Goal: Task Accomplishment & Management: Complete application form

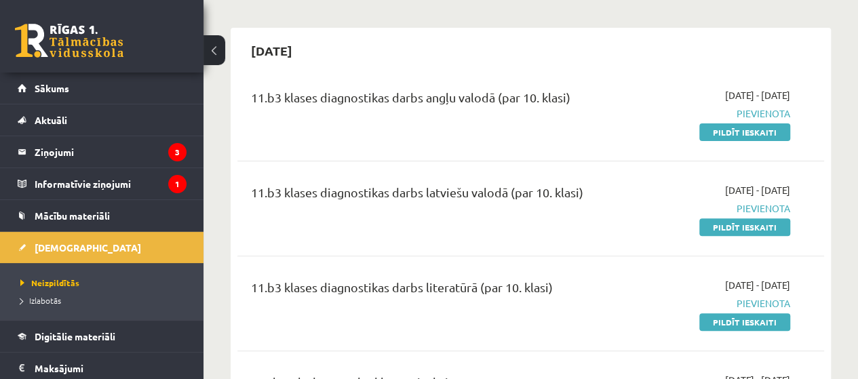
scroll to position [129, 0]
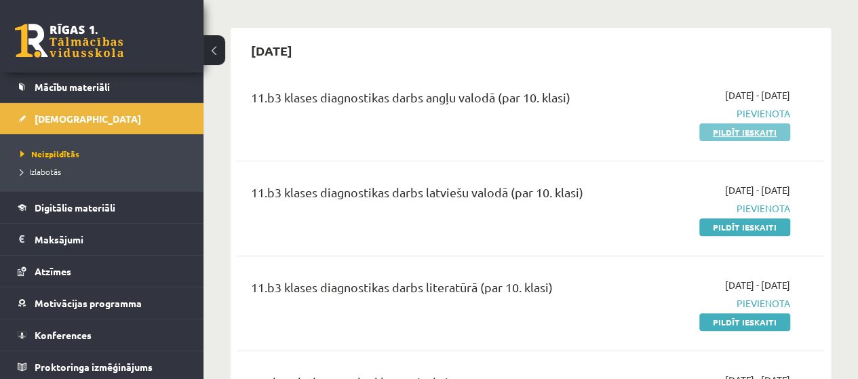
click at [754, 135] on link "Pildīt ieskaiti" at bounding box center [744, 132] width 91 height 18
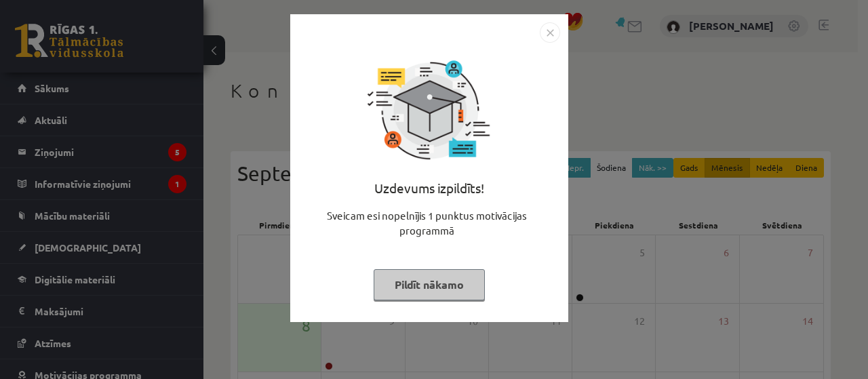
click at [560, 23] on div "Uzdevums izpildīts! Sveicam esi nopelnījis 1 punktus motivācijas programmā Pild…" at bounding box center [429, 168] width 278 height 308
click at [553, 31] on img "Close" at bounding box center [550, 32] width 20 height 20
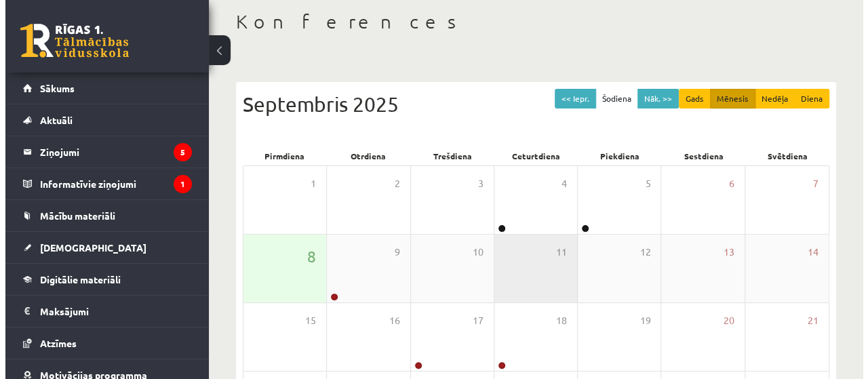
scroll to position [90, 0]
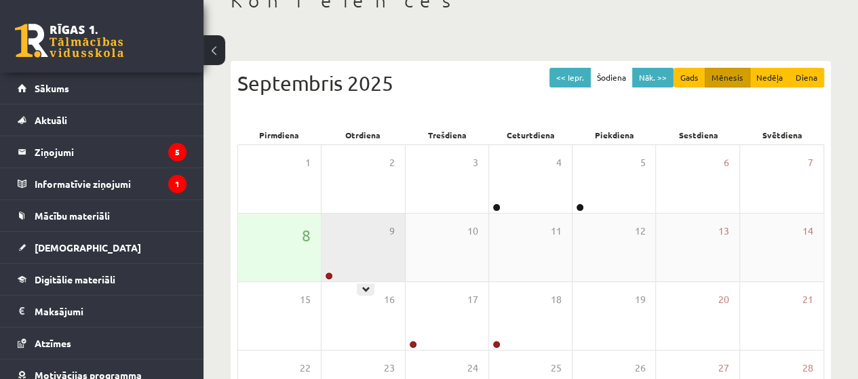
click at [346, 256] on div "9" at bounding box center [362, 248] width 83 height 68
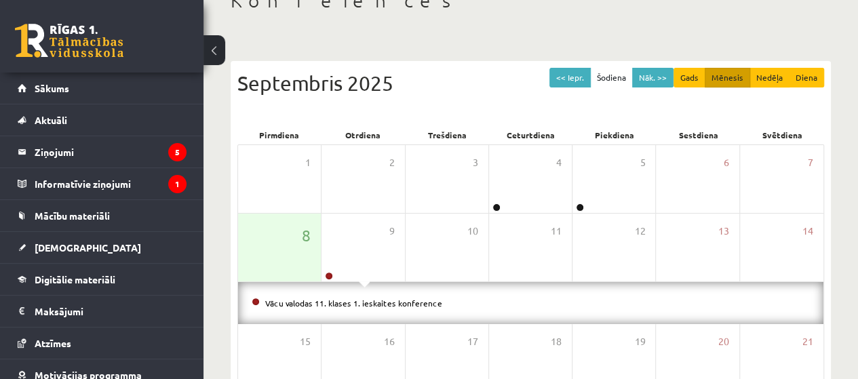
click at [350, 293] on div "Vācu valodas 11. klases 1. ieskaites konference" at bounding box center [530, 303] width 585 height 42
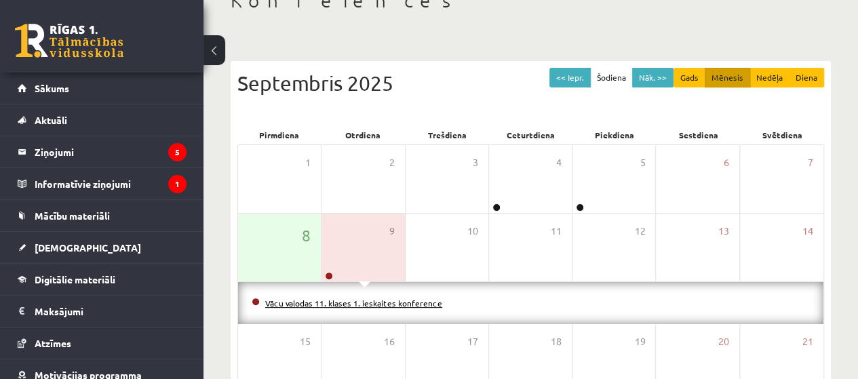
click at [350, 300] on link "Vācu valodas 11. klases 1. ieskaites konference" at bounding box center [353, 303] width 177 height 11
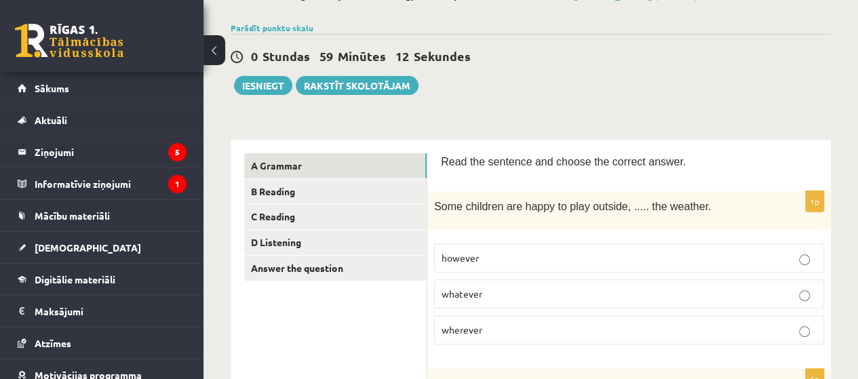
scroll to position [180, 0]
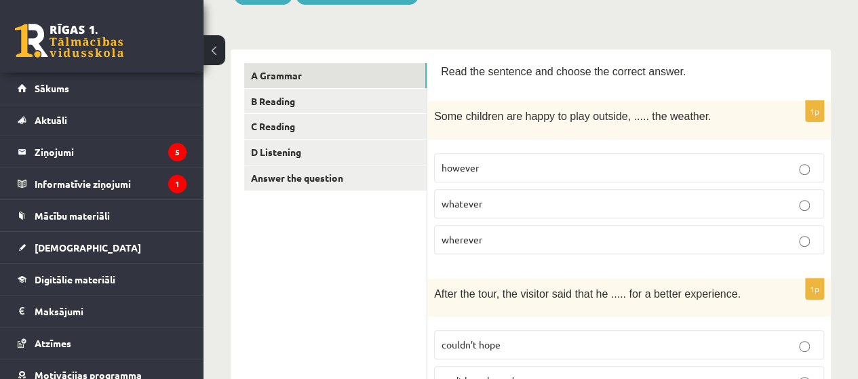
click at [810, 196] on label "whatever" at bounding box center [629, 203] width 390 height 29
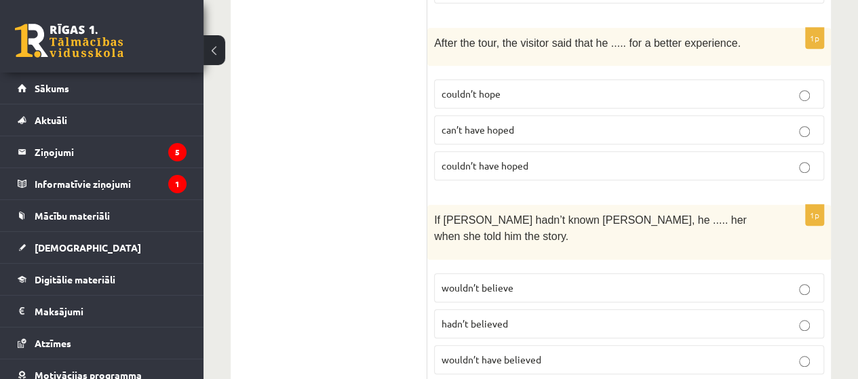
scroll to position [452, 0]
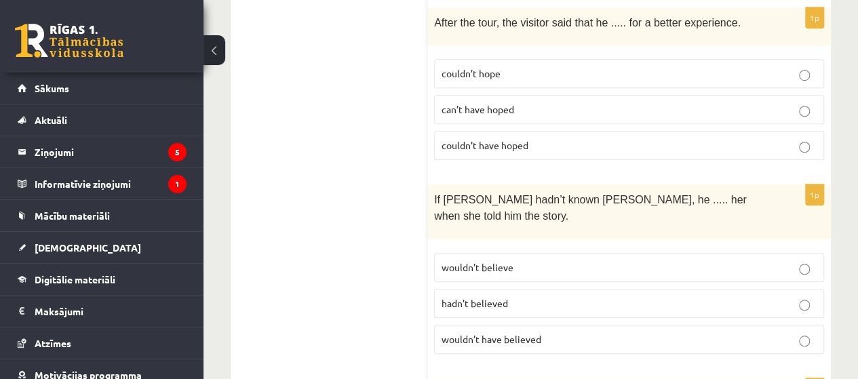
click at [571, 332] on p "wouldn’t have believed" at bounding box center [629, 339] width 375 height 14
click at [558, 139] on p "couldn’t have hoped" at bounding box center [629, 145] width 375 height 14
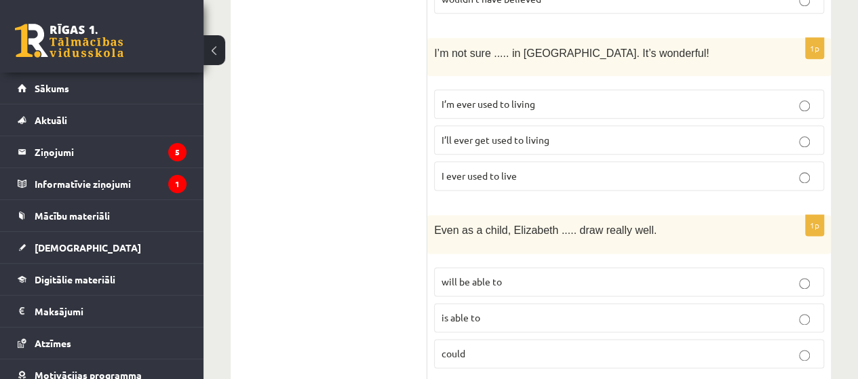
scroll to position [814, 0]
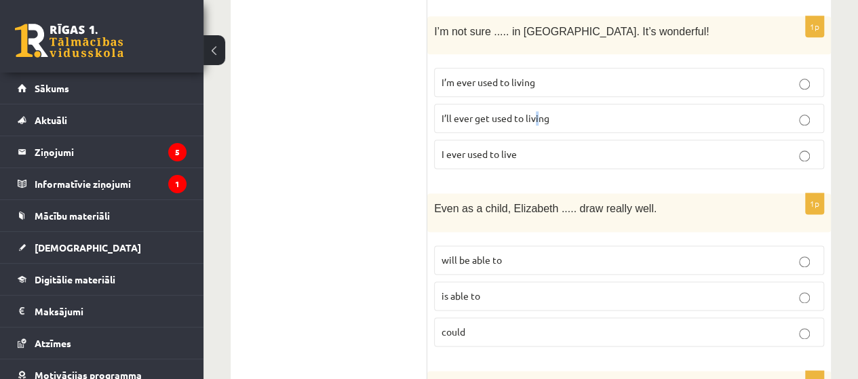
click at [536, 112] on span "I’ll ever get used to living" at bounding box center [496, 118] width 108 height 12
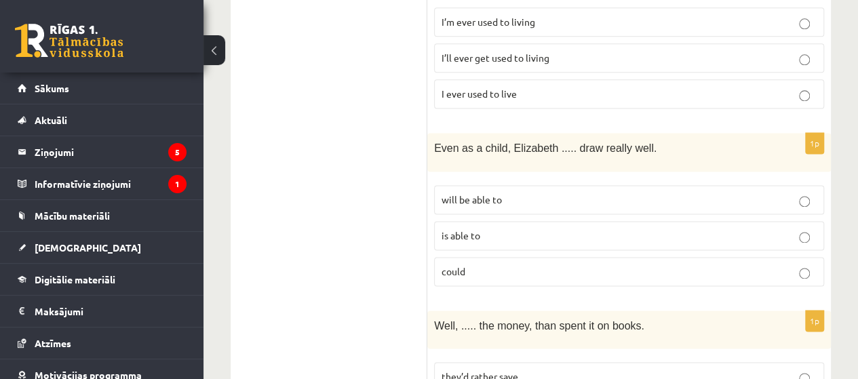
scroll to position [904, 0]
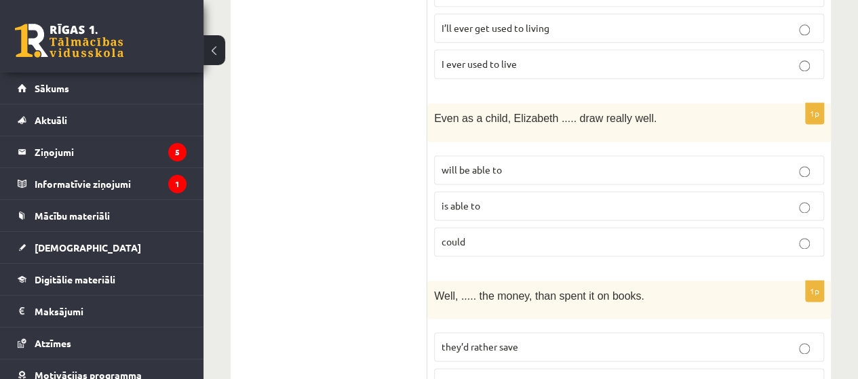
click at [577, 227] on label "could" at bounding box center [629, 241] width 390 height 29
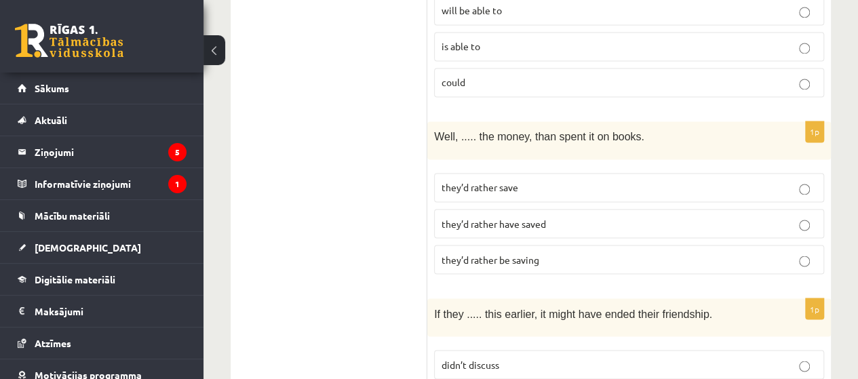
scroll to position [1154, 0]
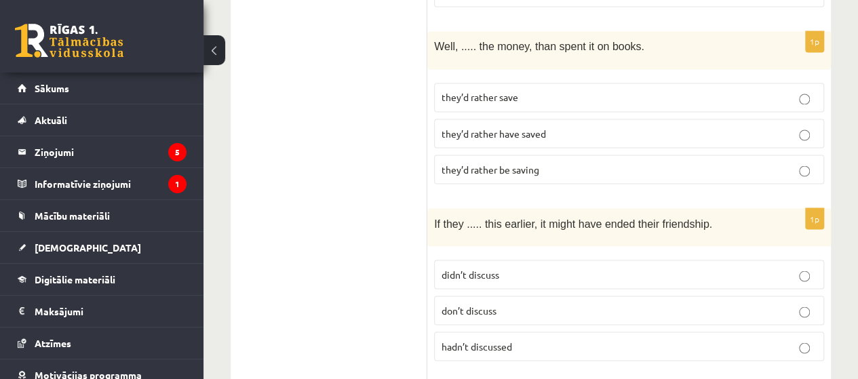
click at [568, 119] on label "they’d rather have saved" at bounding box center [629, 133] width 390 height 29
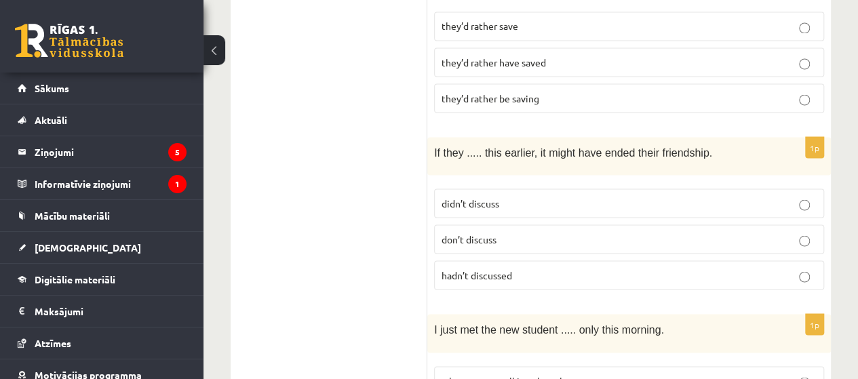
scroll to position [1244, 0]
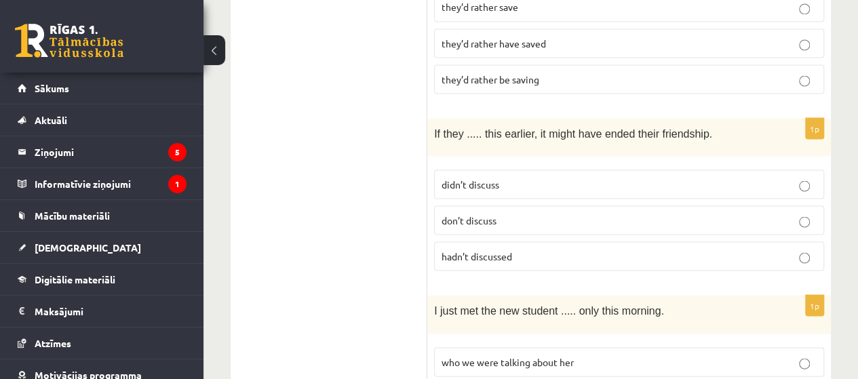
click at [502, 241] on label "hadn’t discussed" at bounding box center [629, 255] width 390 height 29
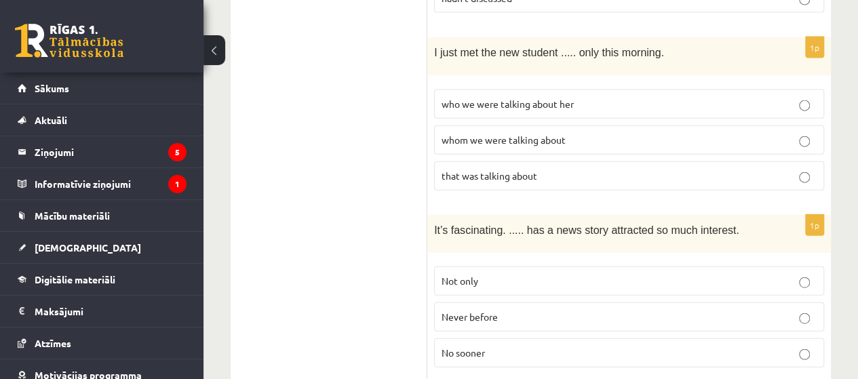
scroll to position [1472, 0]
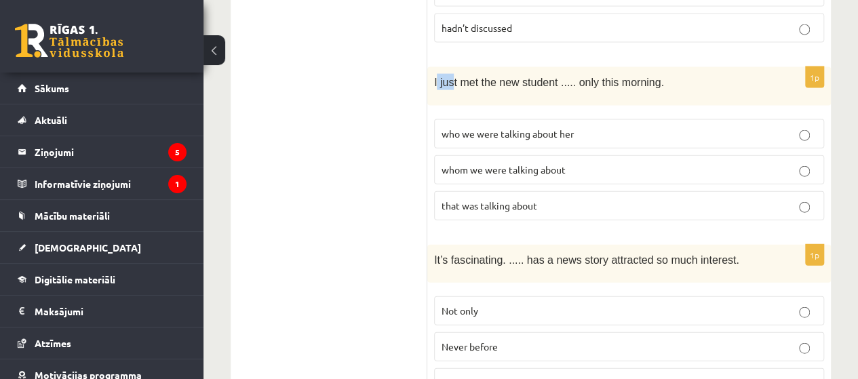
drag, startPoint x: 442, startPoint y: 45, endPoint x: 450, endPoint y: 54, distance: 12.1
click at [450, 67] on div "I just met the new student ..... only this morning." at bounding box center [629, 86] width 404 height 38
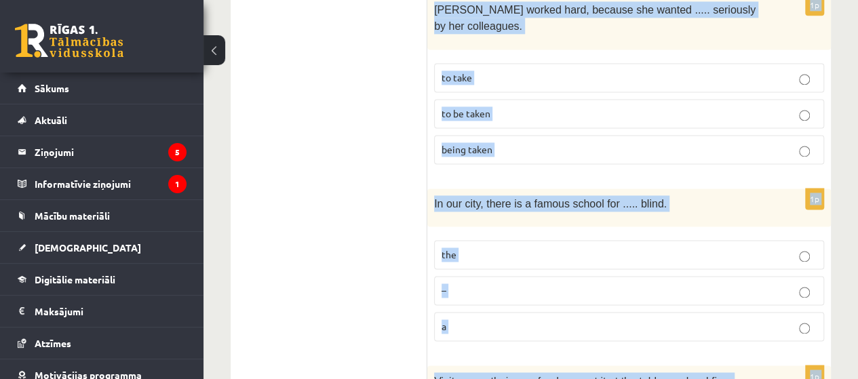
scroll to position [3609, 0]
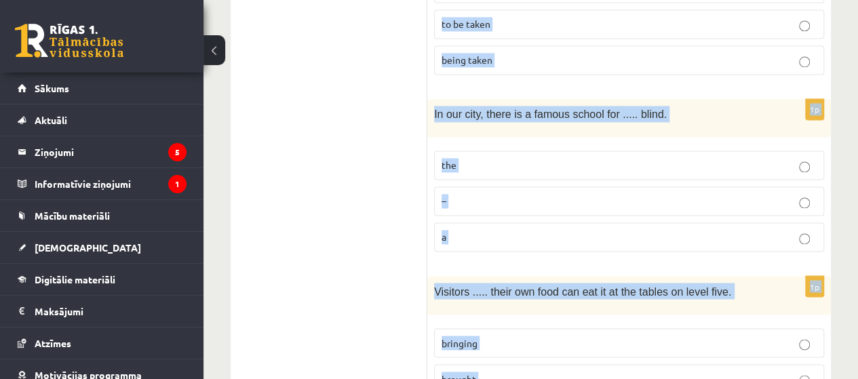
drag, startPoint x: 431, startPoint y: 48, endPoint x: 579, endPoint y: 312, distance: 302.5
copy form "I just met the new student ..... only this morning. who we were talking about h…"
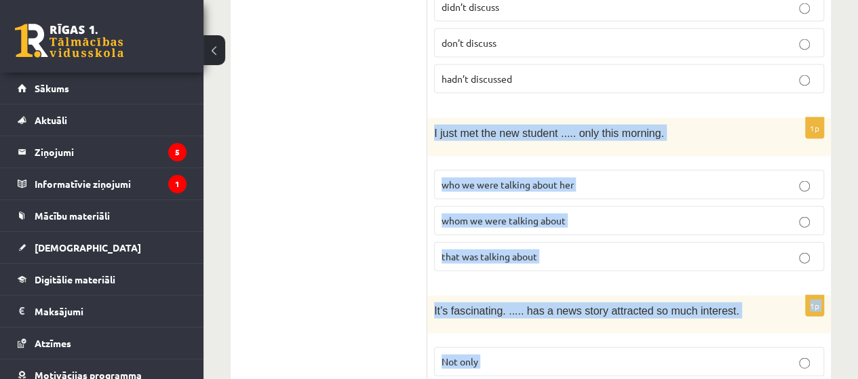
scroll to position [1439, 0]
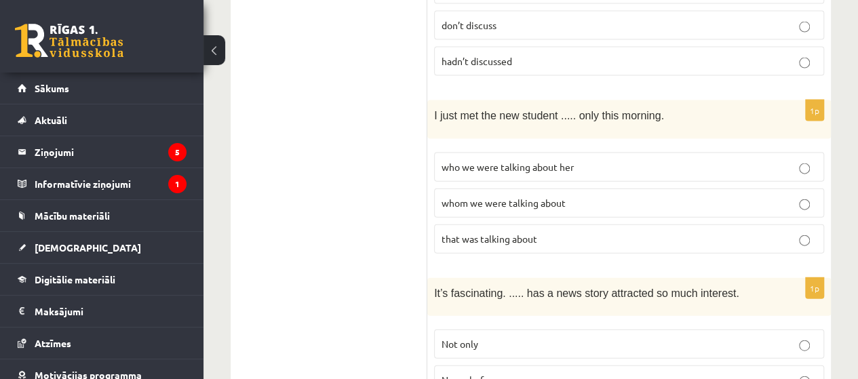
click at [582, 196] on p "whom we were talking about" at bounding box center [629, 203] width 375 height 14
click at [593, 373] on p "Never before" at bounding box center [629, 380] width 375 height 14
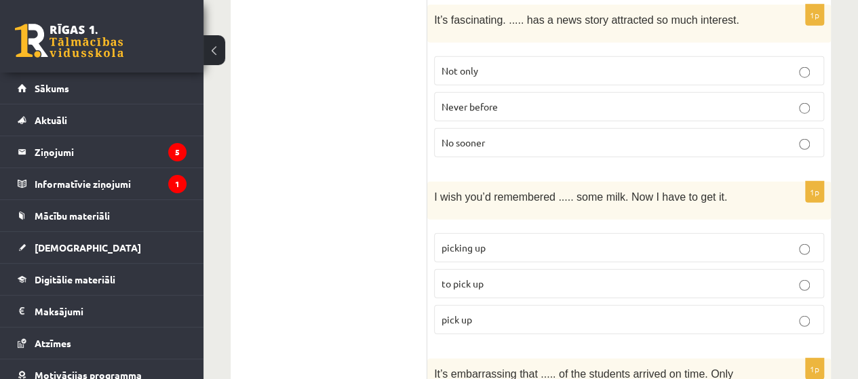
scroll to position [1712, 0]
click at [502, 313] on p "pick up" at bounding box center [629, 320] width 375 height 14
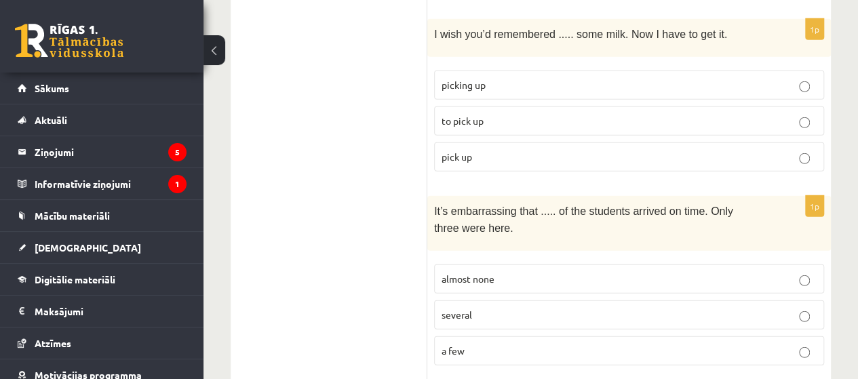
scroll to position [1876, 0]
click at [543, 271] on p "almost none" at bounding box center [629, 278] width 375 height 14
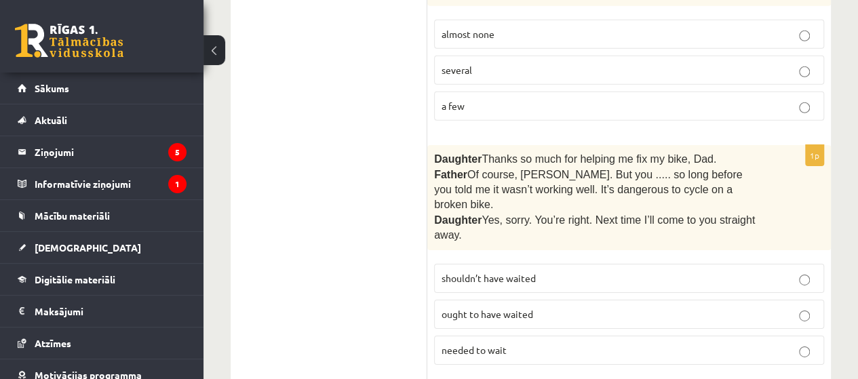
scroll to position [2122, 0]
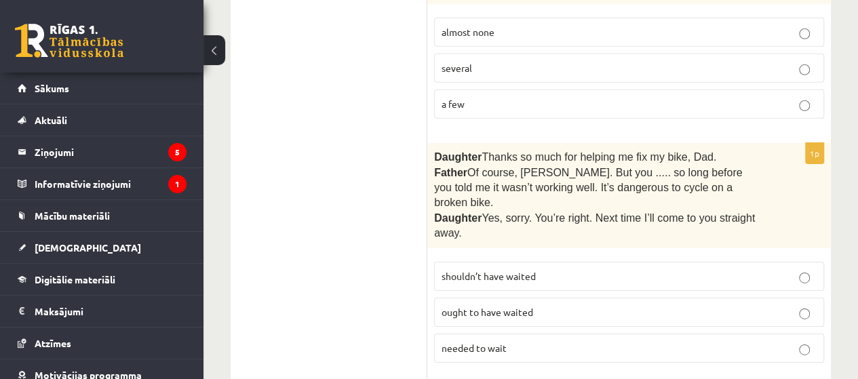
click at [503, 270] on span "shouldn’t have waited" at bounding box center [489, 276] width 94 height 12
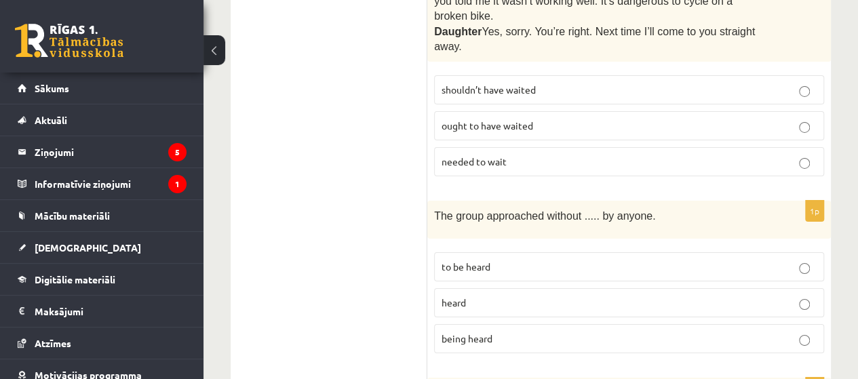
scroll to position [2326, 0]
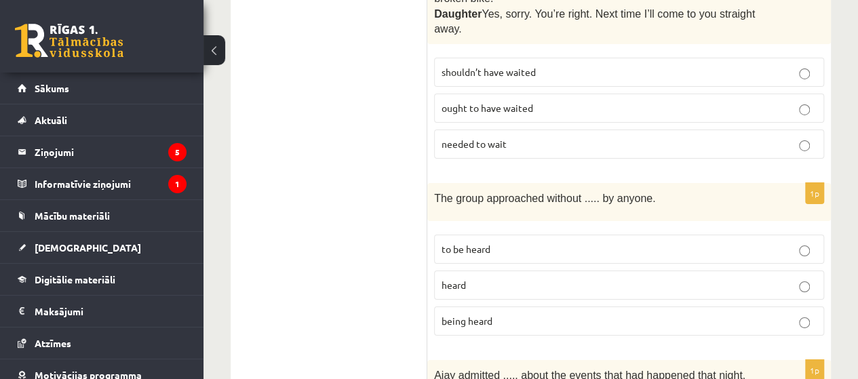
click at [499, 314] on p "being heard" at bounding box center [629, 321] width 375 height 14
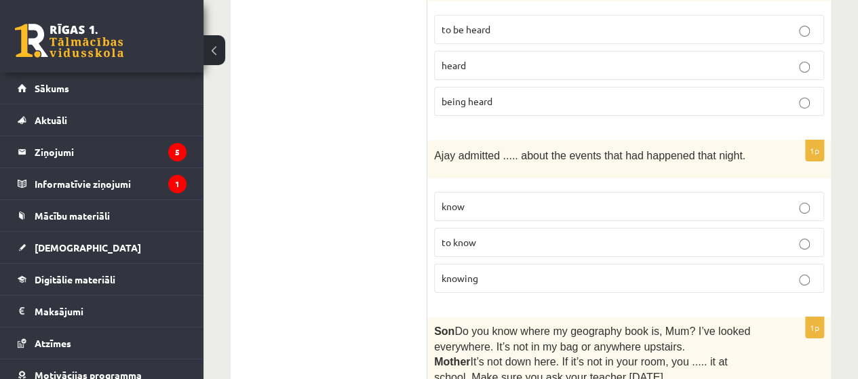
scroll to position [2558, 0]
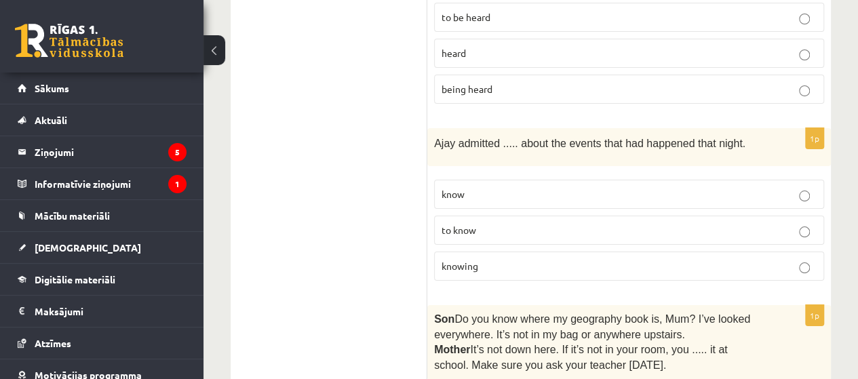
click at [545, 259] on p "knowing" at bounding box center [629, 266] width 375 height 14
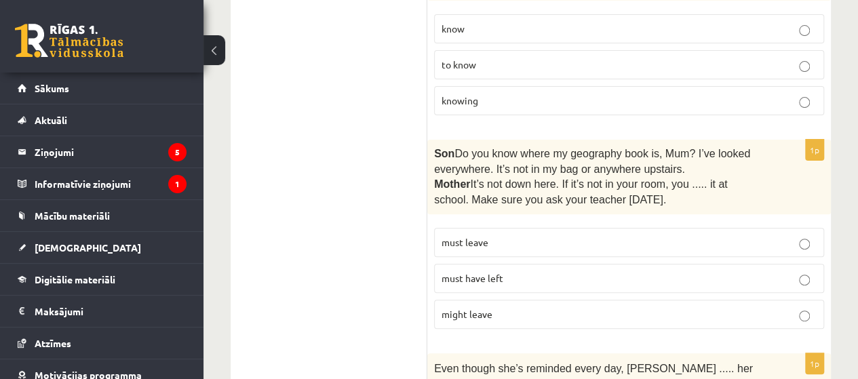
scroll to position [2726, 0]
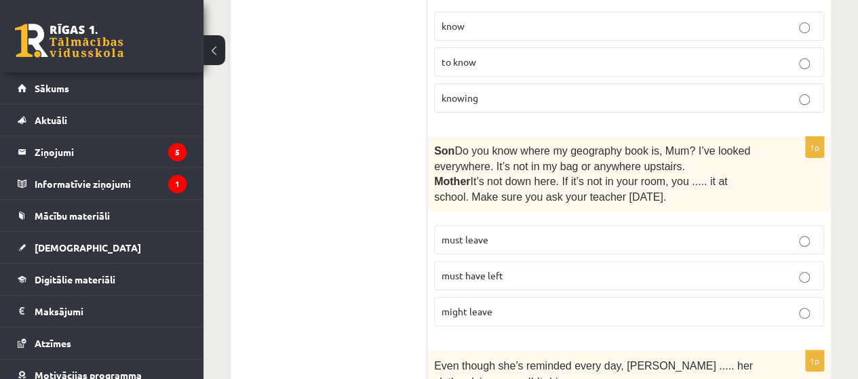
click at [514, 269] on p "must have left" at bounding box center [629, 276] width 375 height 14
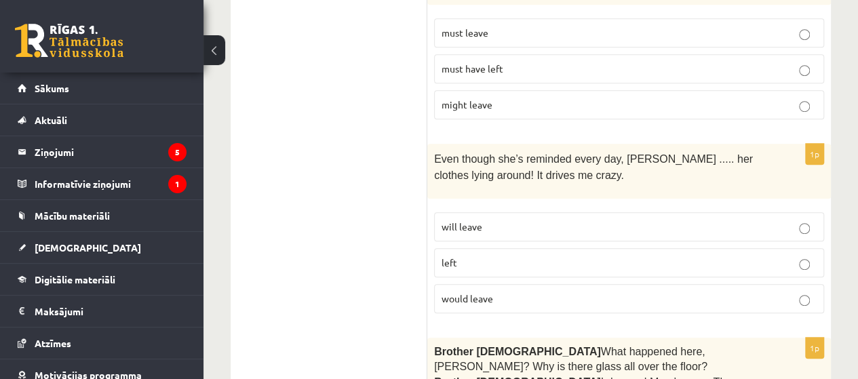
scroll to position [2937, 0]
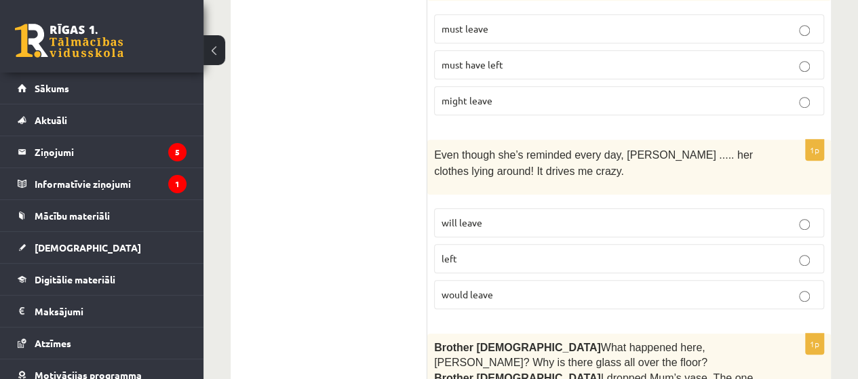
click at [536, 216] on p "will leave" at bounding box center [629, 223] width 375 height 14
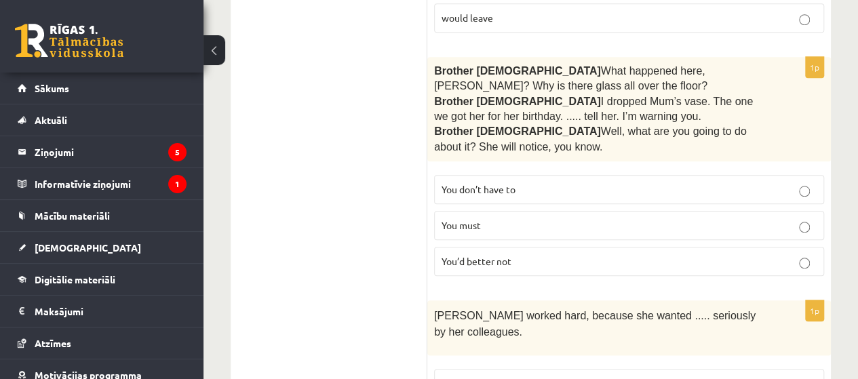
scroll to position [3211, 0]
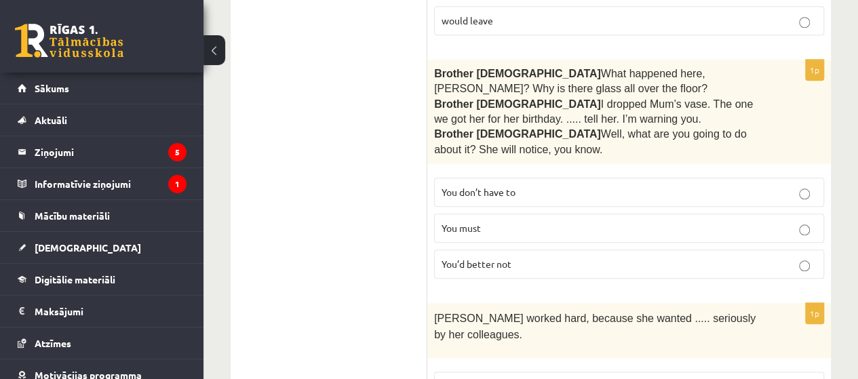
click at [544, 257] on p "You’d better not" at bounding box center [629, 264] width 375 height 14
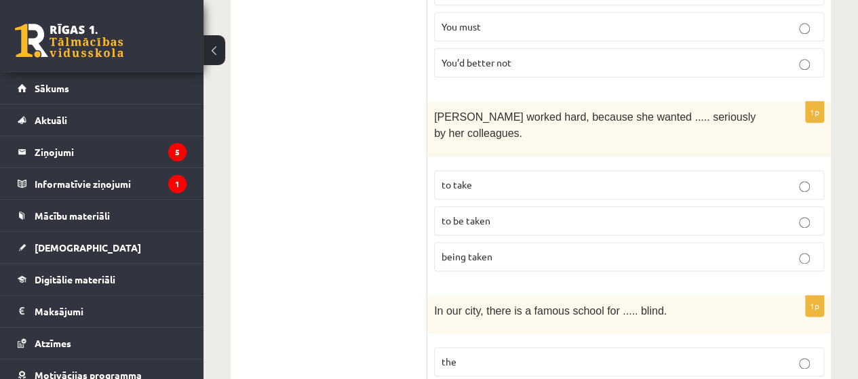
scroll to position [3413, 0]
click at [472, 214] on span "to be taken" at bounding box center [466, 220] width 49 height 12
click at [480, 354] on p "the" at bounding box center [629, 361] width 375 height 14
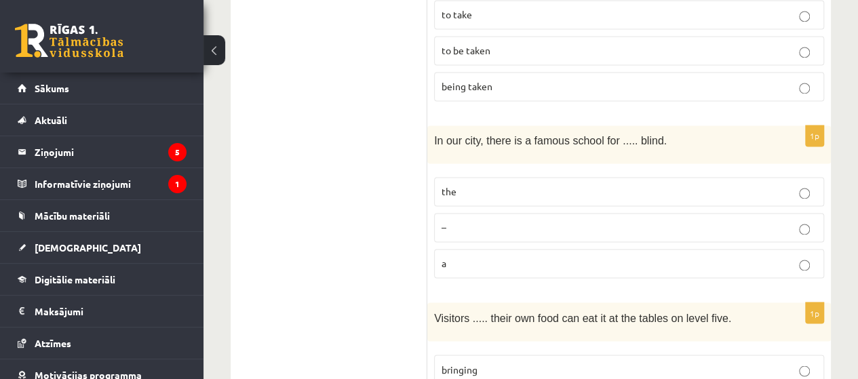
scroll to position [3609, 0]
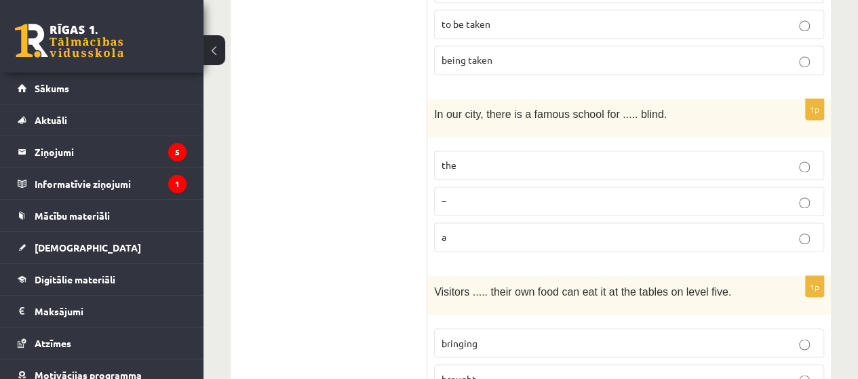
click at [476, 328] on label "bringing" at bounding box center [629, 342] width 390 height 29
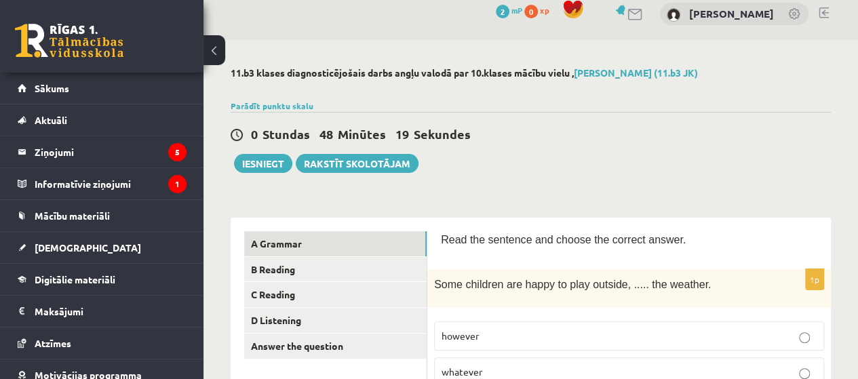
scroll to position [0, 0]
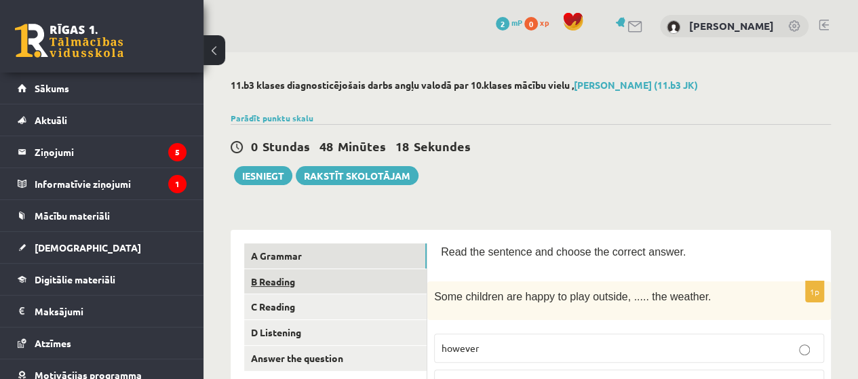
click at [288, 279] on link "B Reading" at bounding box center [335, 281] width 182 height 25
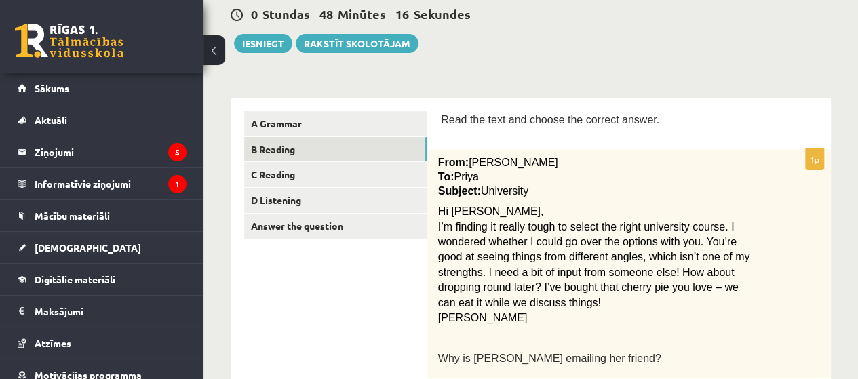
scroll to position [142, 0]
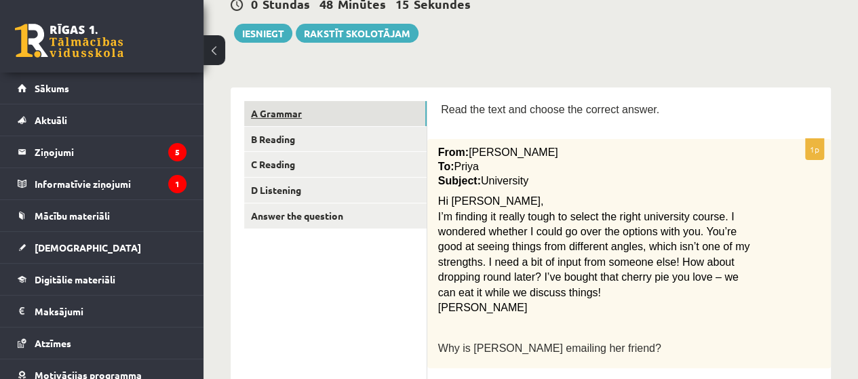
click at [292, 106] on link "A Grammar" at bounding box center [335, 113] width 182 height 25
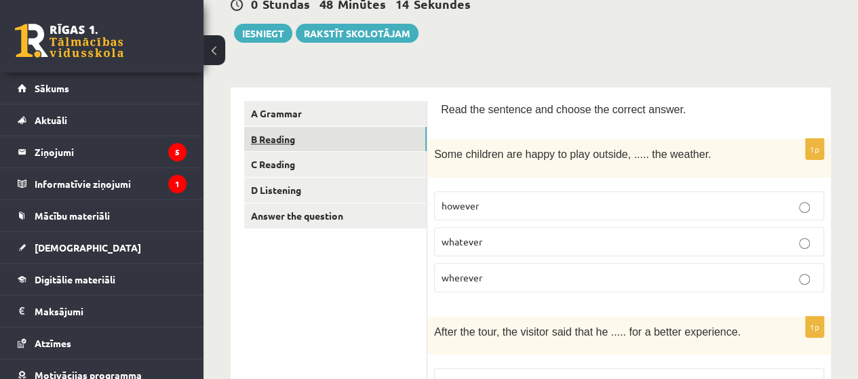
click at [282, 136] on link "B Reading" at bounding box center [335, 139] width 182 height 25
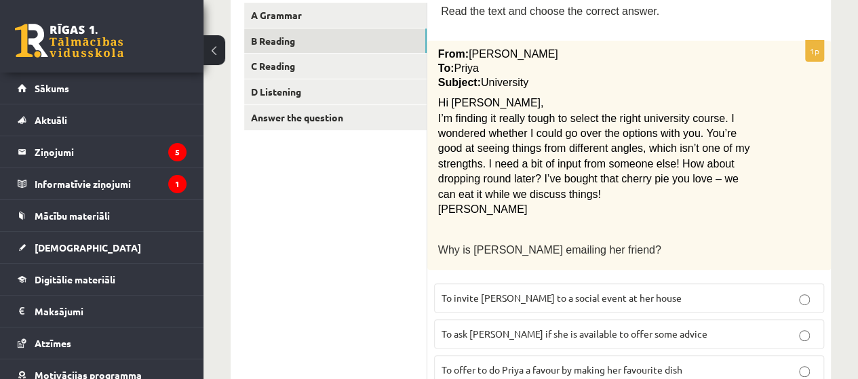
scroll to position [240, 0]
click at [441, 55] on span "From:" at bounding box center [453, 55] width 31 height 12
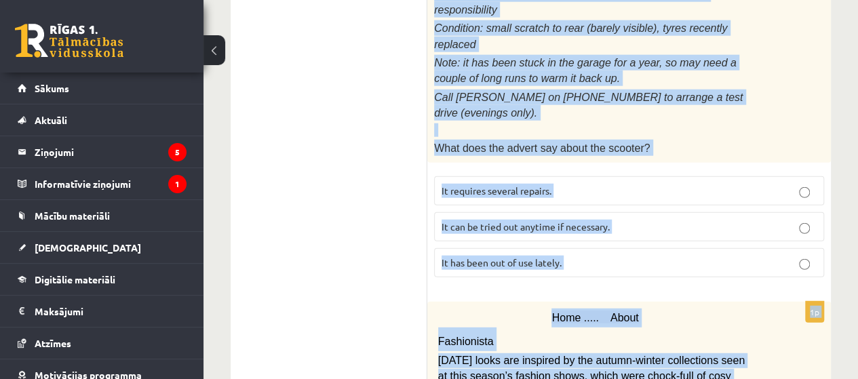
scroll to position [1874, 0]
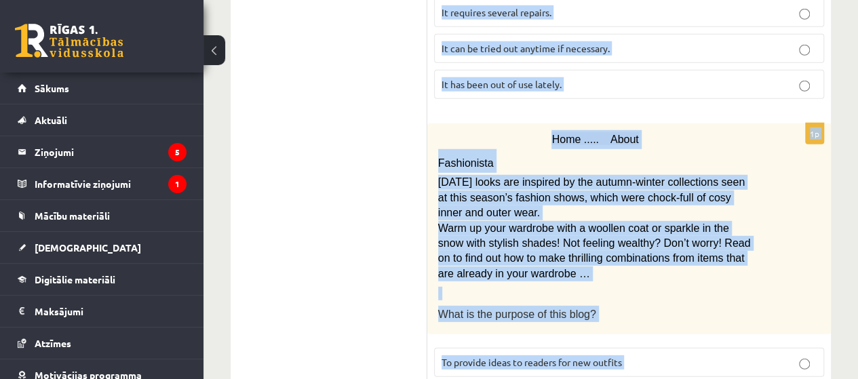
drag, startPoint x: 441, startPoint y: 12, endPoint x: 652, endPoint y: 314, distance: 369.2
copy form "Read the text and choose the correct answer. 1p From: Emily To: Priya Subject: …"
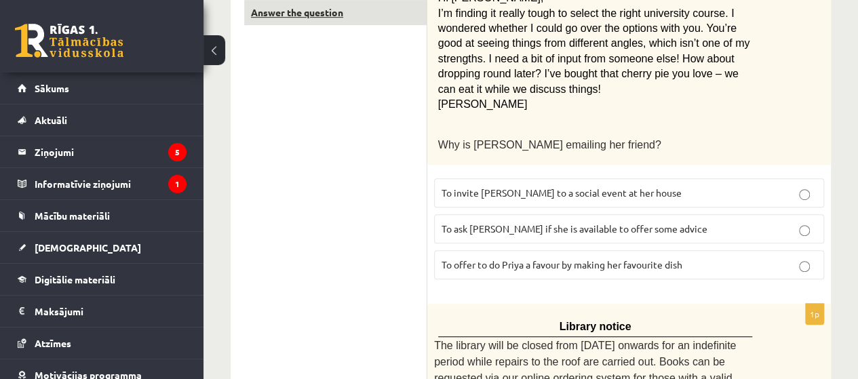
scroll to position [347, 0]
click at [500, 226] on span "To ask Priya if she is available to offer some advice" at bounding box center [575, 228] width 266 height 12
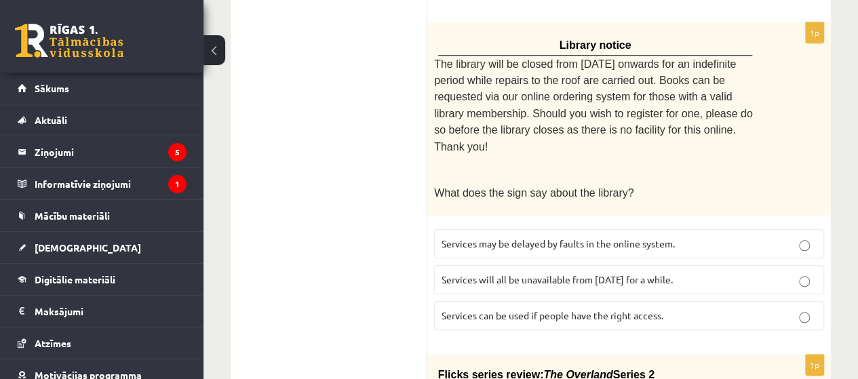
scroll to position [623, 0]
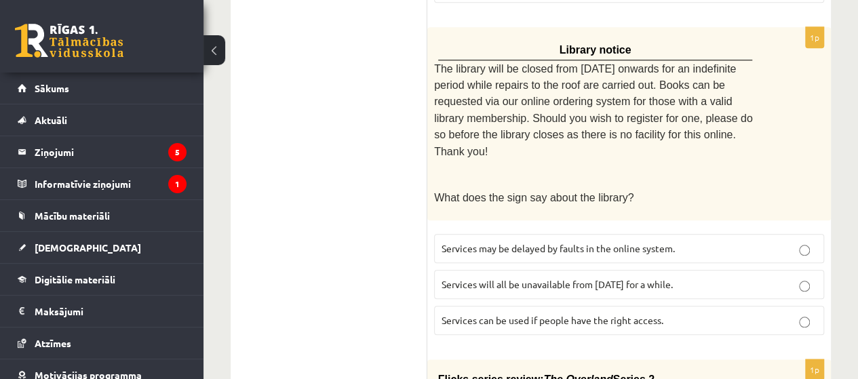
click at [507, 278] on span "Services will all be unavailable from Monday for a while." at bounding box center [557, 284] width 231 height 12
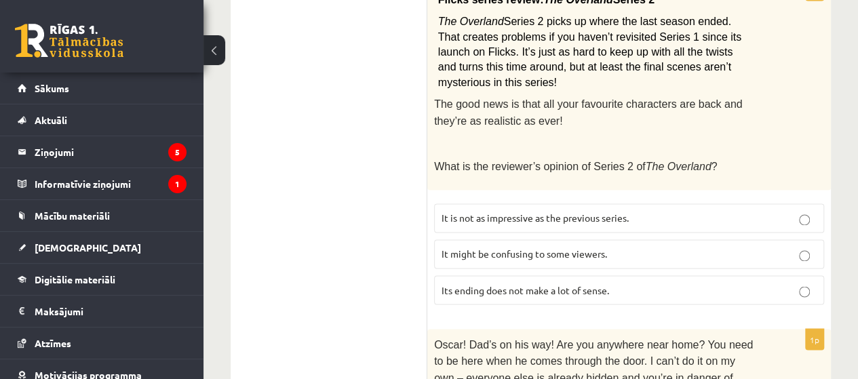
scroll to position [1005, 0]
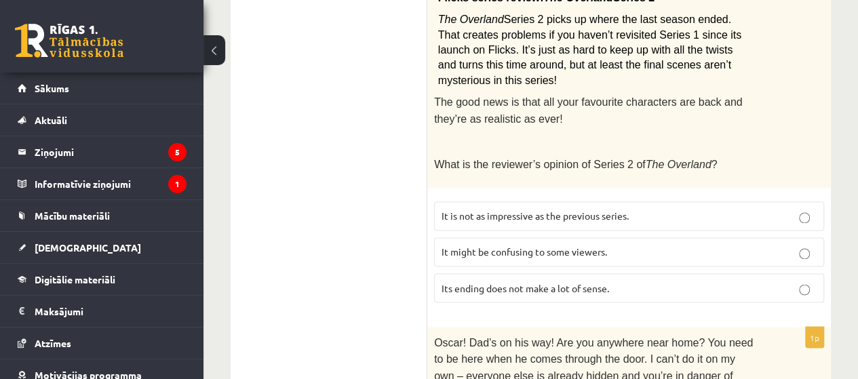
click at [506, 245] on p "It might be confusing to some viewers." at bounding box center [629, 252] width 375 height 14
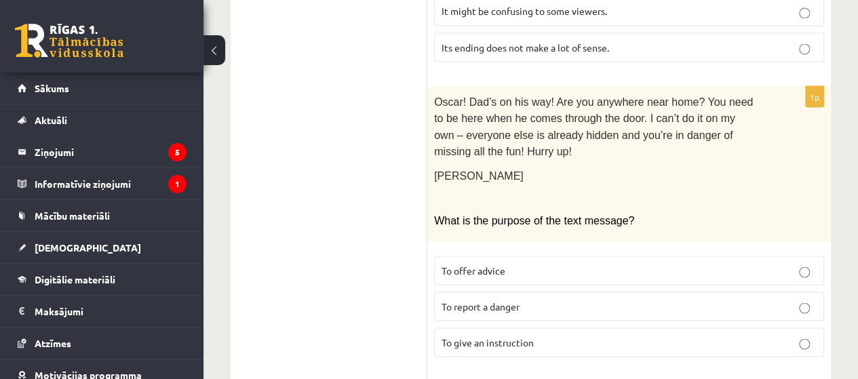
scroll to position [1248, 0]
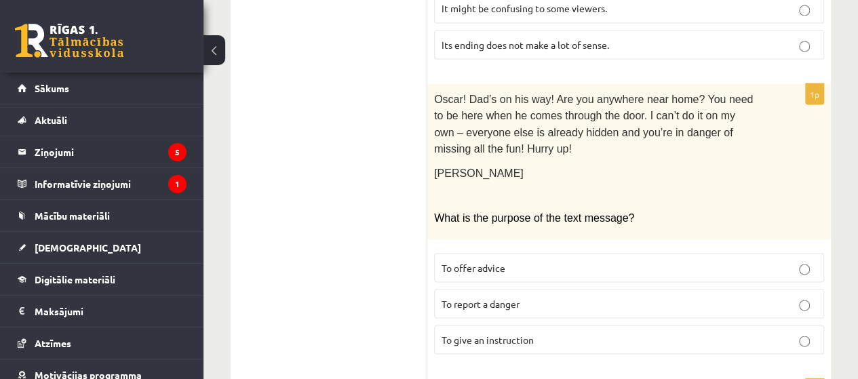
click at [483, 332] on p "To give an instruction" at bounding box center [629, 339] width 375 height 14
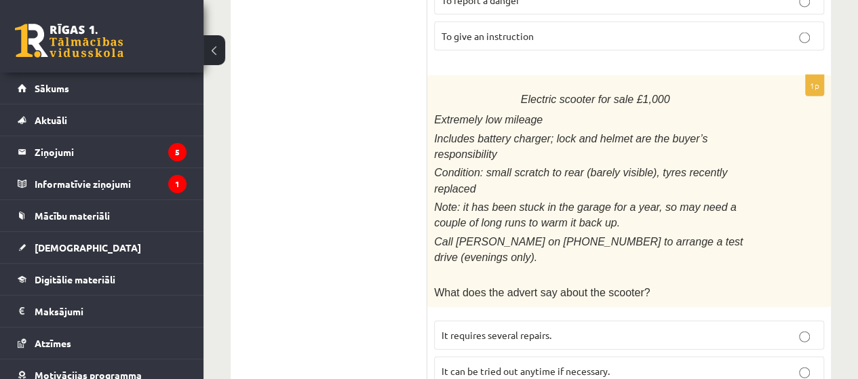
scroll to position [1552, 0]
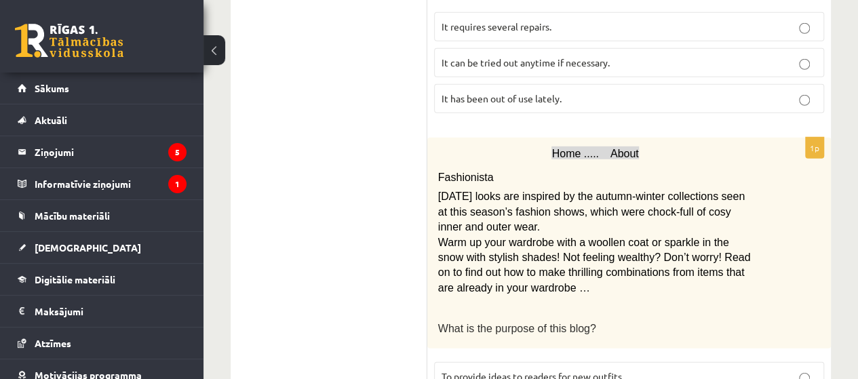
scroll to position [1874, 0]
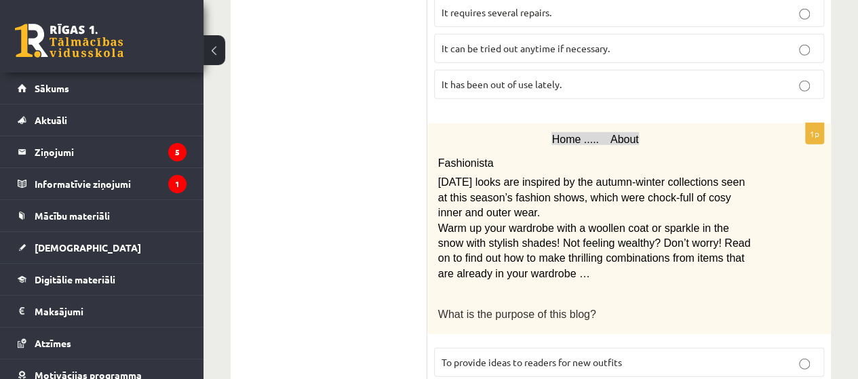
click at [493, 356] on span "To provide ideas to readers for new outfits" at bounding box center [532, 362] width 180 height 12
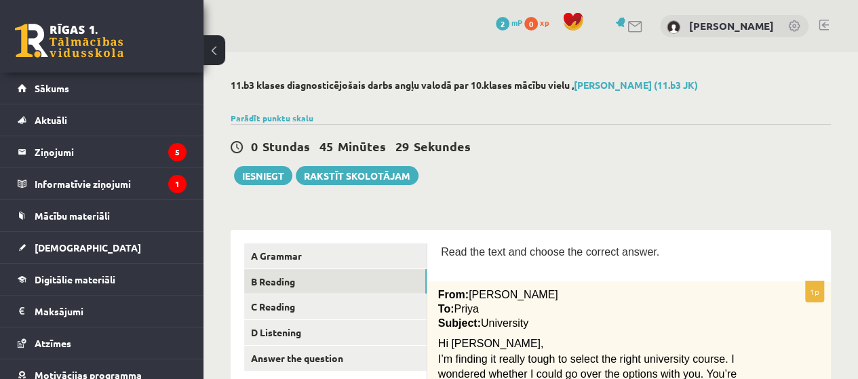
scroll to position [0, 0]
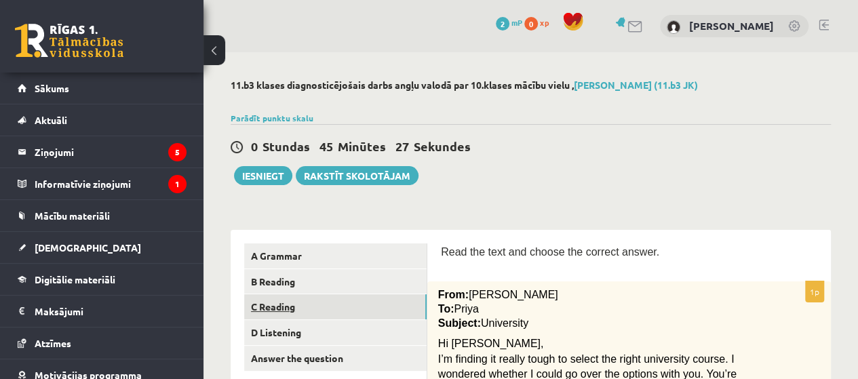
click at [289, 306] on link "C Reading" at bounding box center [335, 306] width 182 height 25
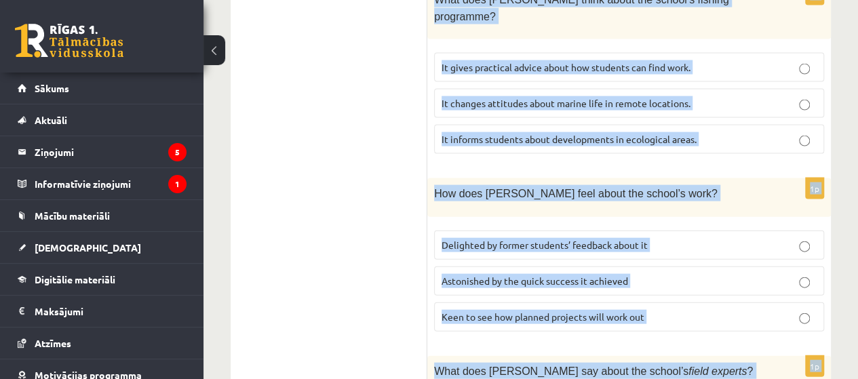
scroll to position [1640, 0]
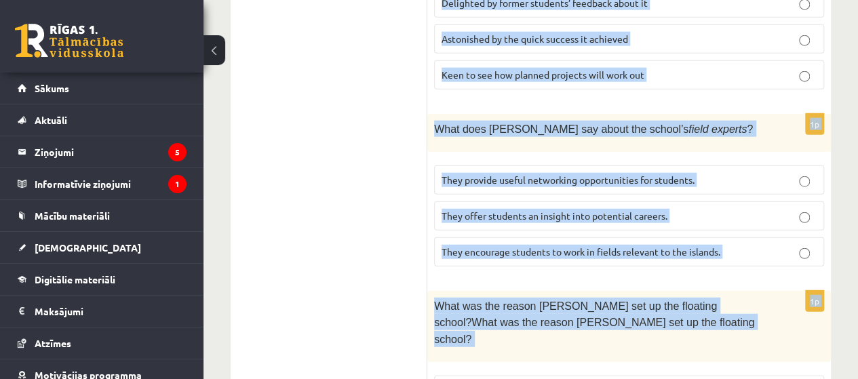
drag, startPoint x: 437, startPoint y: 248, endPoint x: 721, endPoint y: 328, distance: 295.2
copy form "Read the article about an unusual school and choose the correct answer for each…"
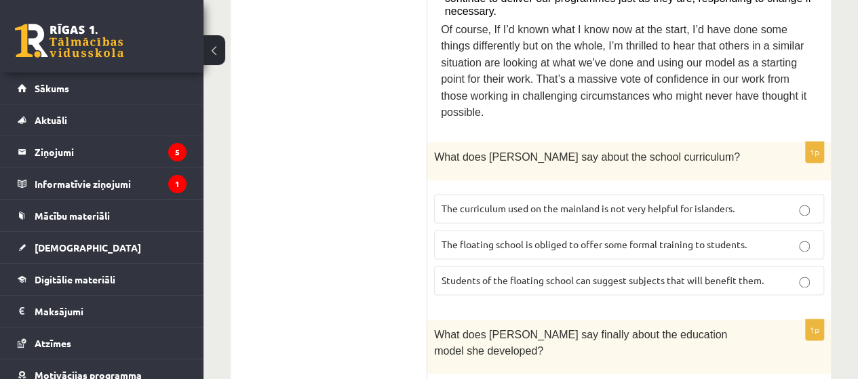
scroll to position [869, 0]
click at [473, 195] on label "The curriculum used on the mainland is not very helpful for islanders." at bounding box center [629, 209] width 390 height 29
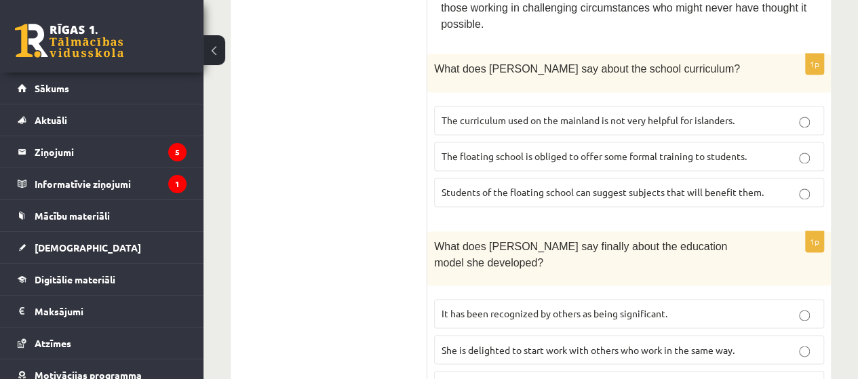
scroll to position [978, 0]
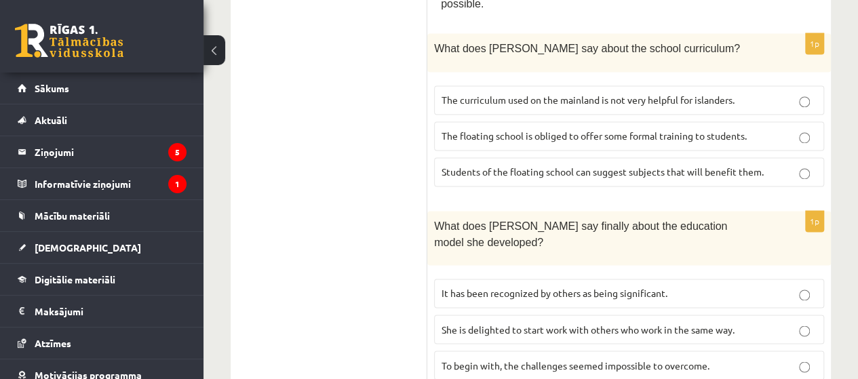
click at [525, 287] on span "It has been recognized by others as being significant." at bounding box center [555, 293] width 226 height 12
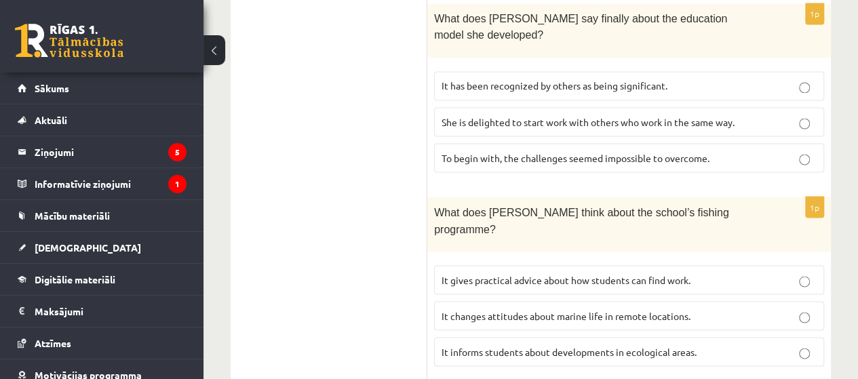
scroll to position [1186, 0]
click at [565, 337] on label "It informs students about developments in ecological areas." at bounding box center [629, 351] width 390 height 29
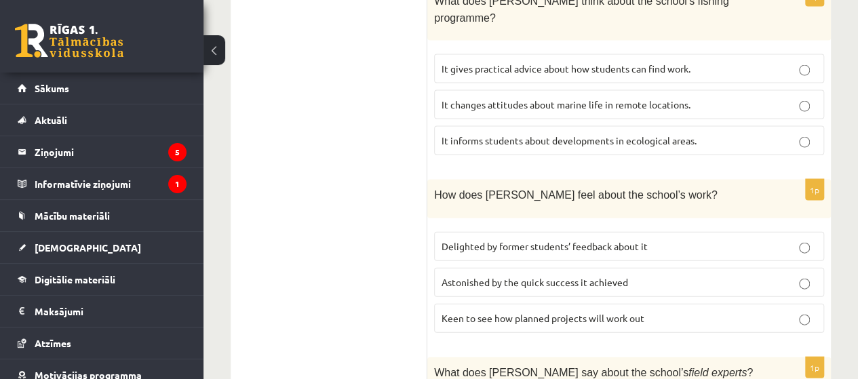
scroll to position [1397, 0]
click at [488, 239] on span "Delighted by former students’ feedback about it" at bounding box center [545, 245] width 206 height 12
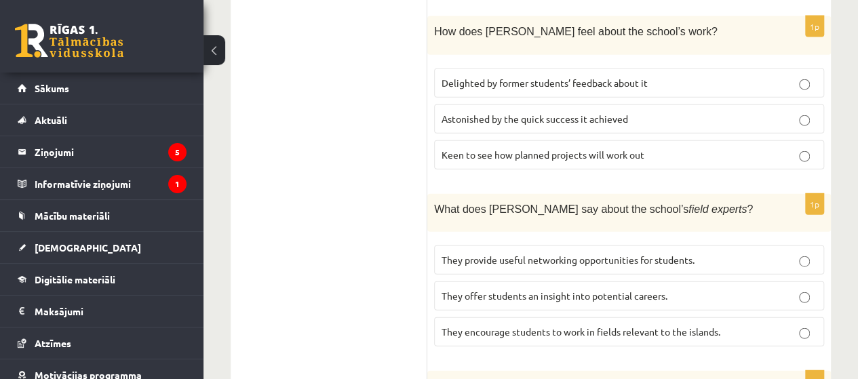
scroll to position [1561, 0]
click at [543, 281] on label "They offer students an insight into potential careers." at bounding box center [629, 295] width 390 height 29
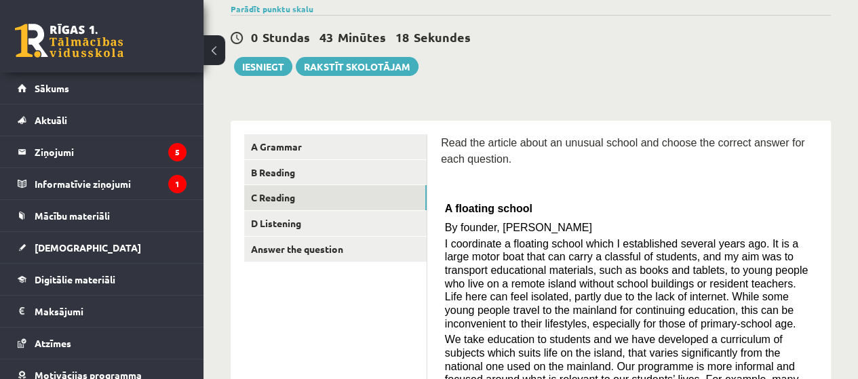
scroll to position [0, 0]
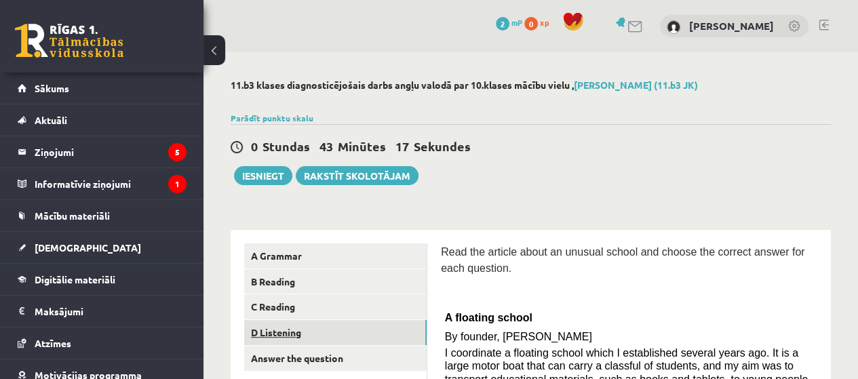
click at [267, 326] on link "D Listening" at bounding box center [335, 332] width 182 height 25
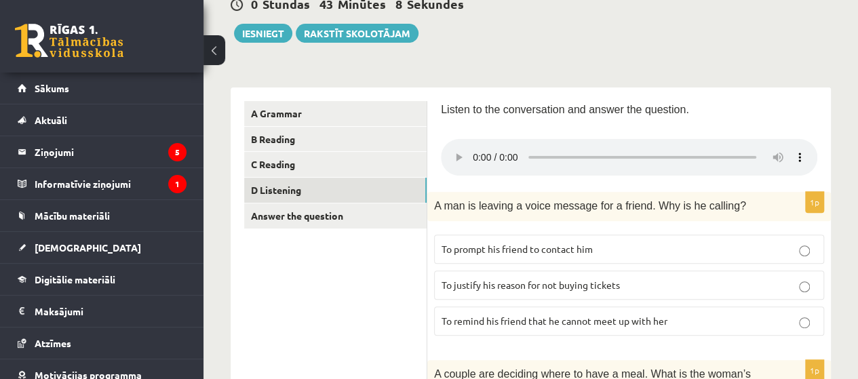
scroll to position [143, 0]
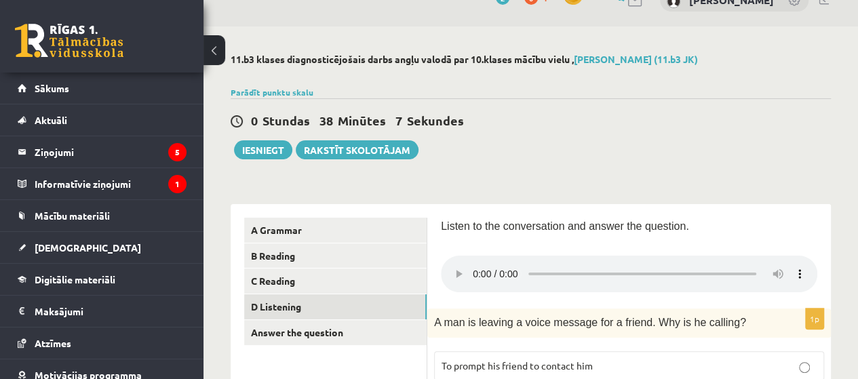
scroll to position [207, 0]
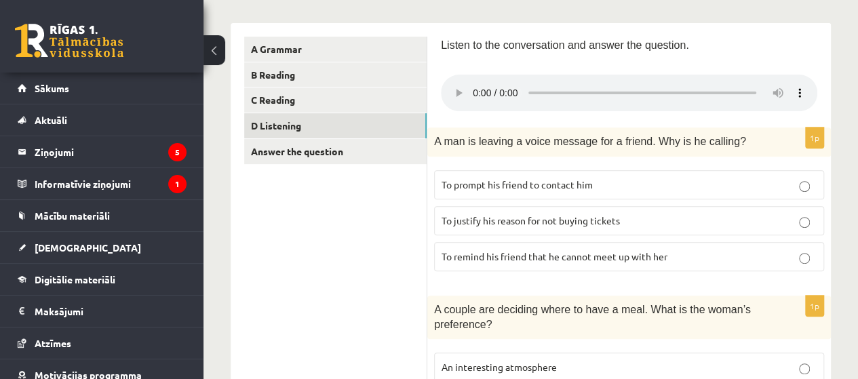
click at [775, 191] on label "To prompt his friend to contact him" at bounding box center [629, 184] width 390 height 29
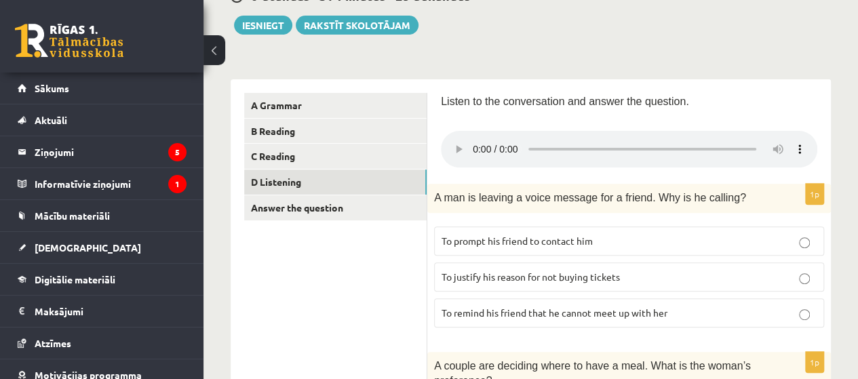
scroll to position [169, 0]
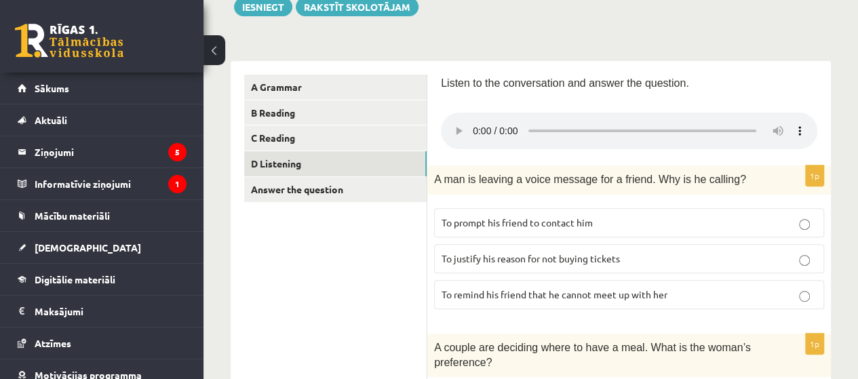
click at [796, 264] on label "To justify his reason for not buying tickets" at bounding box center [629, 258] width 390 height 29
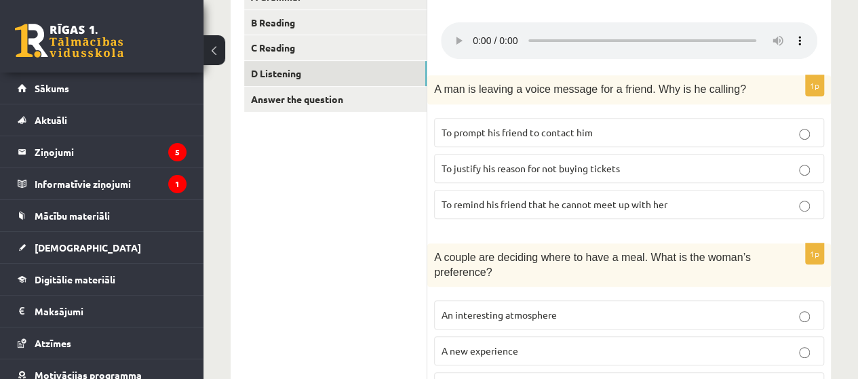
scroll to position [350, 0]
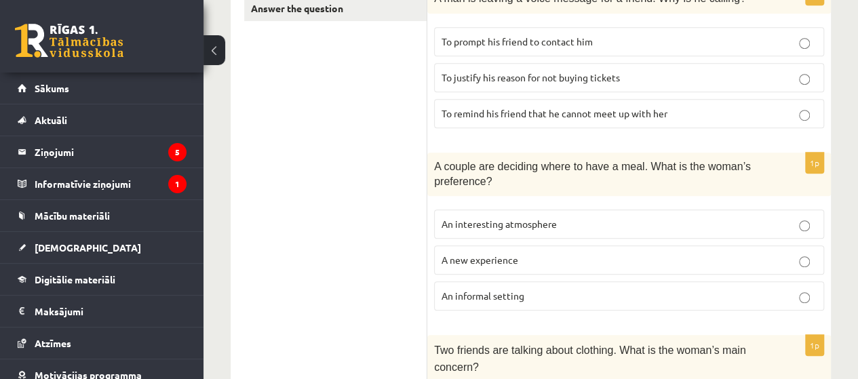
click at [705, 242] on fieldset "An interesting atmosphere A new experience An informal setting" at bounding box center [629, 259] width 390 height 112
click at [796, 257] on p "A new experience" at bounding box center [629, 260] width 375 height 14
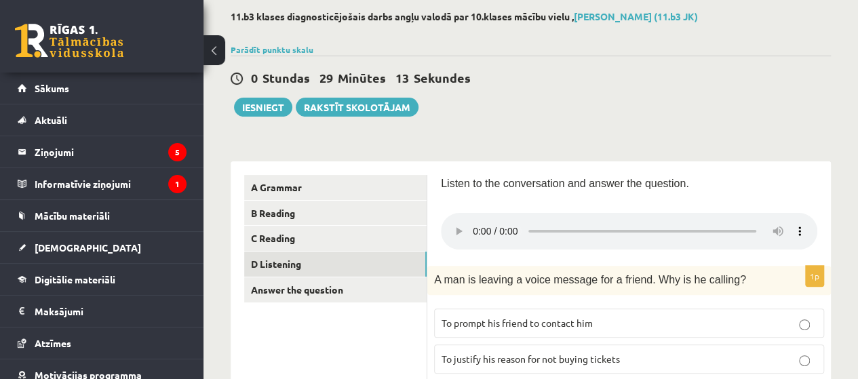
scroll to position [90, 0]
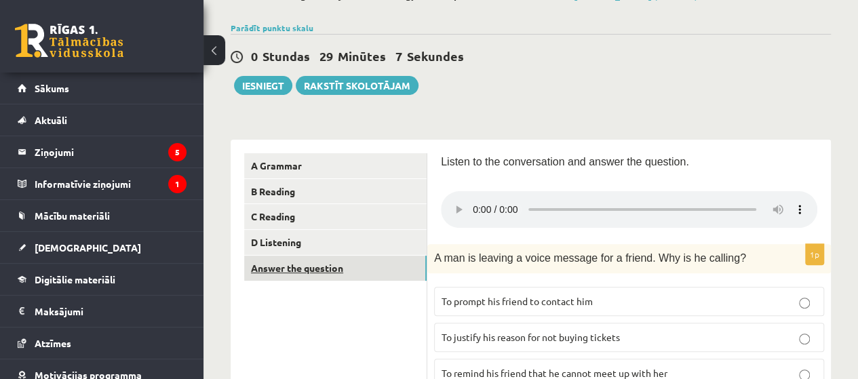
click at [311, 262] on link "Answer the question" at bounding box center [335, 268] width 182 height 25
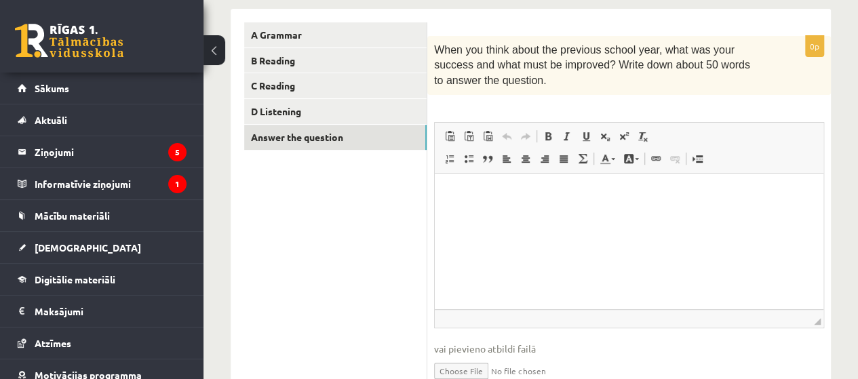
scroll to position [241, 0]
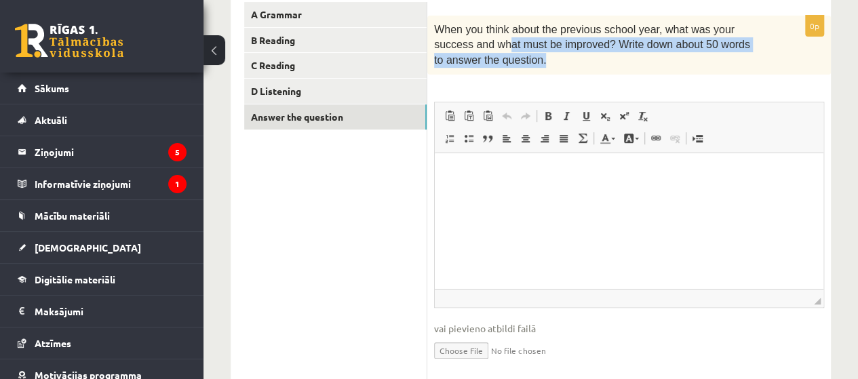
drag, startPoint x: 492, startPoint y: 54, endPoint x: 472, endPoint y: 50, distance: 20.1
click at [469, 48] on p "When you think about the previous school year, what was your success and what m…" at bounding box center [595, 44] width 322 height 45
click at [491, 62] on p "When you think about the previous school year, what was your success and what m…" at bounding box center [595, 44] width 322 height 45
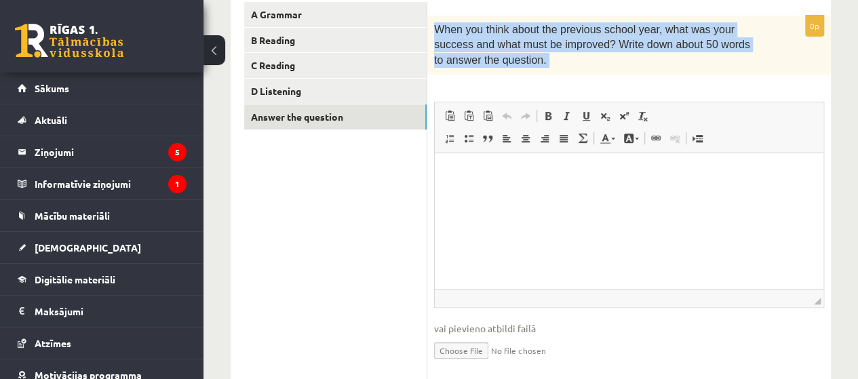
click at [492, 62] on p "When you think about the previous school year, what was your success and what m…" at bounding box center [595, 44] width 322 height 45
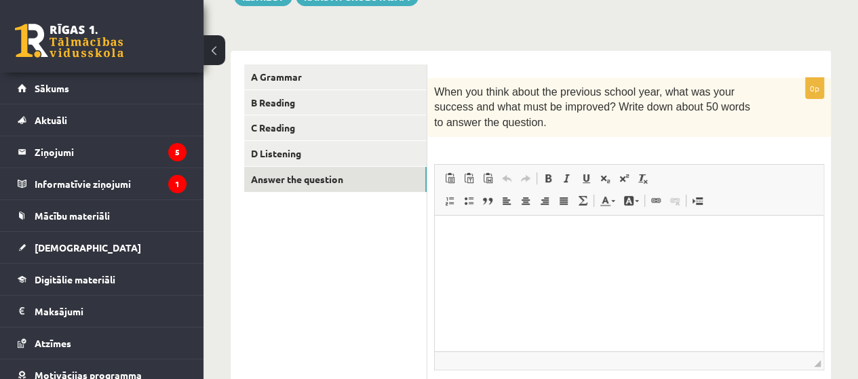
scroll to position [180, 0]
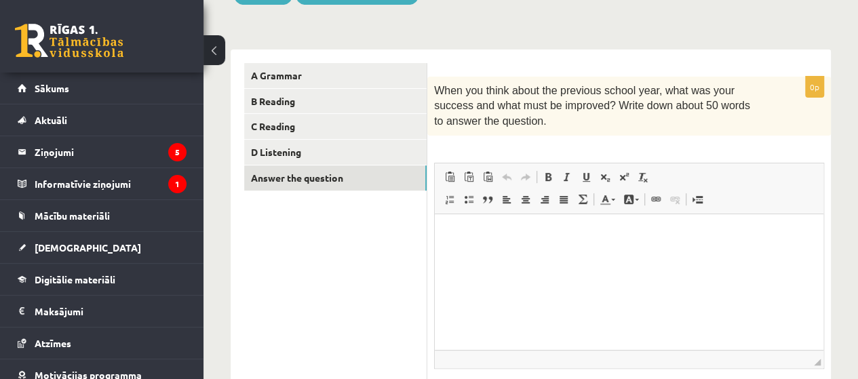
click at [544, 251] on html at bounding box center [629, 234] width 389 height 41
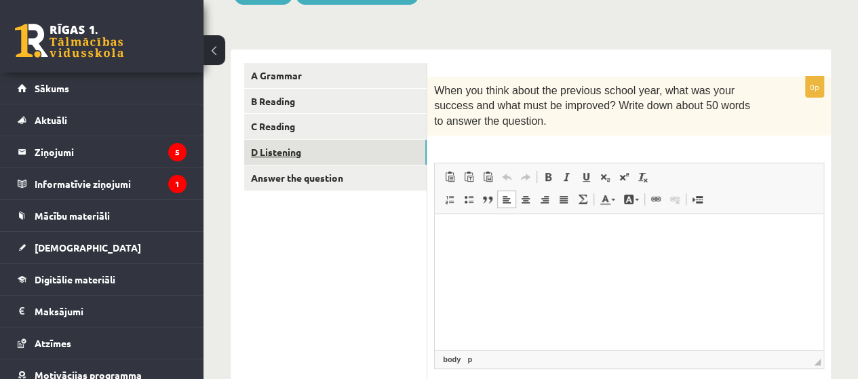
click at [284, 142] on link "D Listening" at bounding box center [335, 152] width 182 height 25
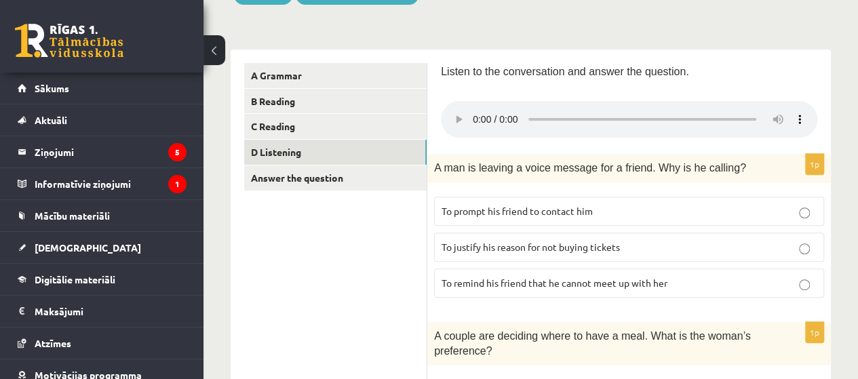
click at [652, 210] on p "To prompt his friend to contact him" at bounding box center [629, 211] width 375 height 14
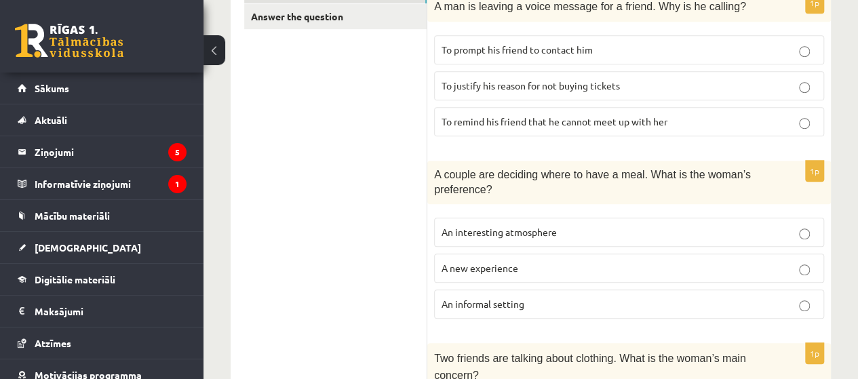
scroll to position [362, 0]
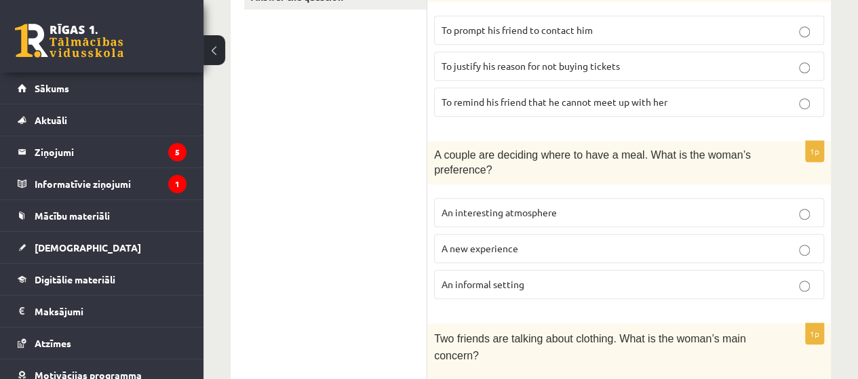
click at [545, 284] on p "An informal setting" at bounding box center [629, 284] width 375 height 14
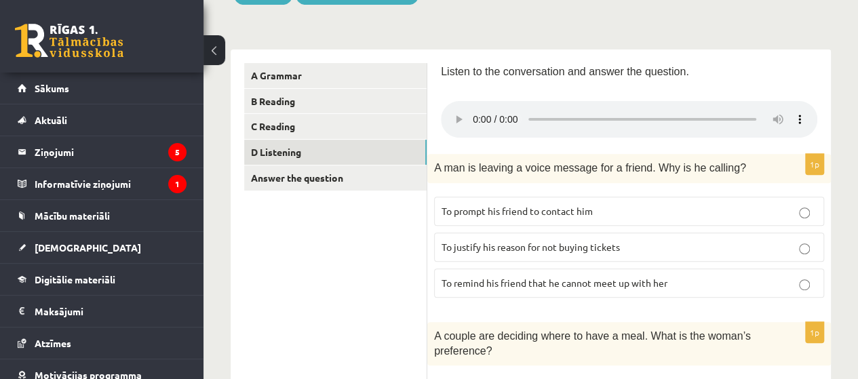
scroll to position [0, 0]
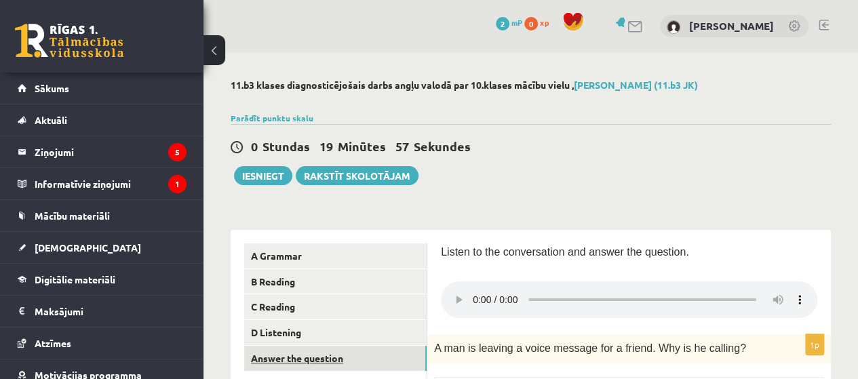
click at [345, 352] on link "Answer the question" at bounding box center [335, 358] width 182 height 25
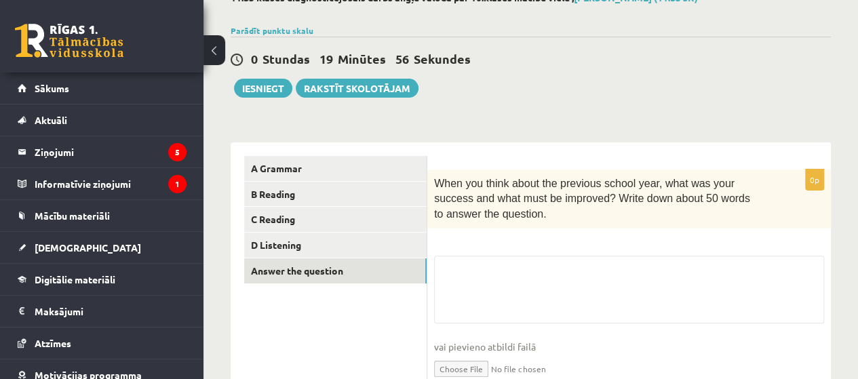
scroll to position [152, 0]
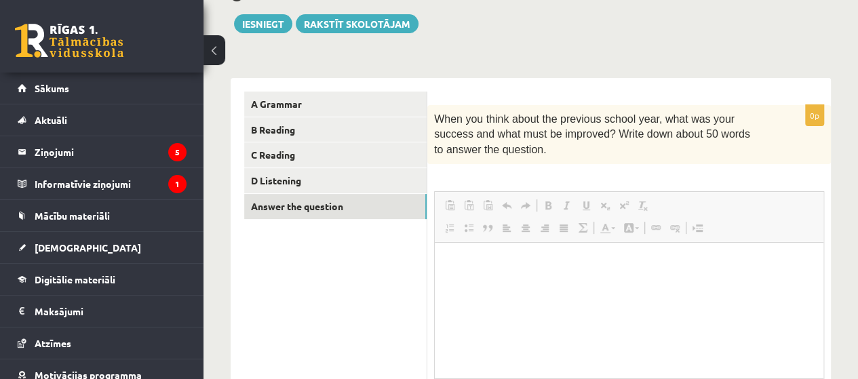
click at [566, 214] on span "Bold Keyboard shortcut Ctrl+B Italic Keyboard shortcut Ctrl+I Underline Keyboar…" at bounding box center [597, 207] width 117 height 22
click at [558, 262] on p "Editor, wiswyg-editor-user-answer-47024752002620" at bounding box center [629, 263] width 362 height 14
click at [494, 284] on html at bounding box center [629, 263] width 389 height 41
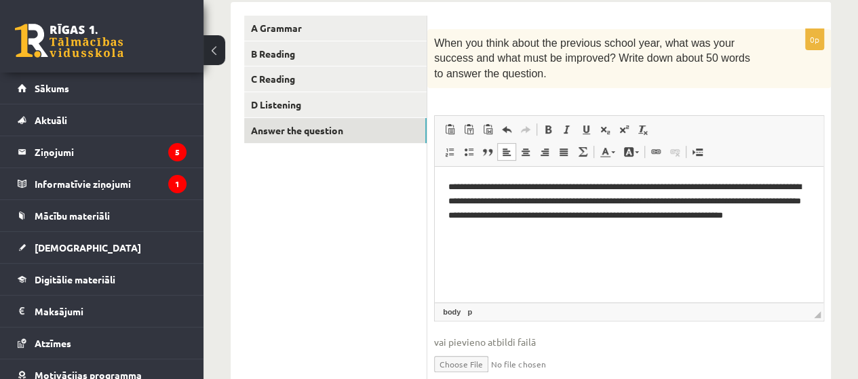
scroll to position [287, 0]
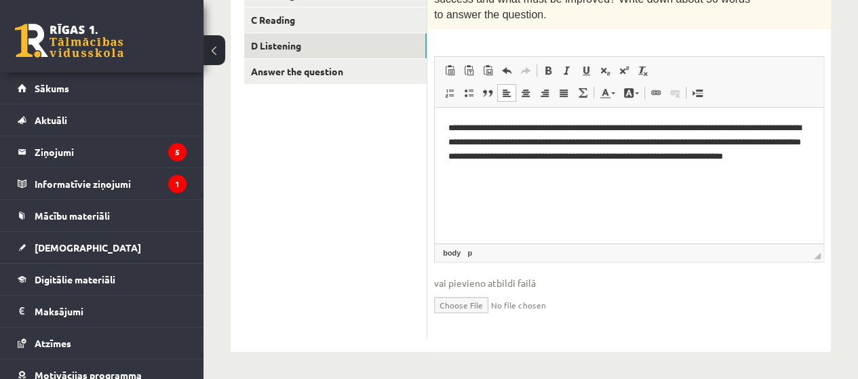
click at [293, 32] on ul "A Grammar B Reading C Reading D Listening Answer the question" at bounding box center [335, 148] width 183 height 382
click at [448, 125] on html "**********" at bounding box center [629, 157] width 389 height 98
click at [290, 35] on link "D Listening" at bounding box center [335, 45] width 182 height 25
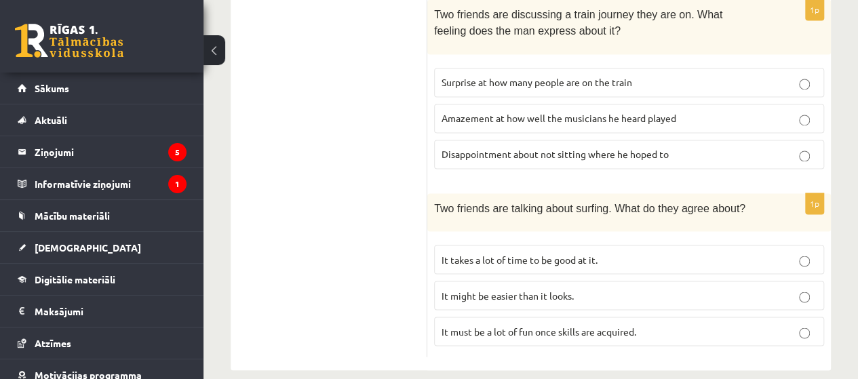
scroll to position [983, 0]
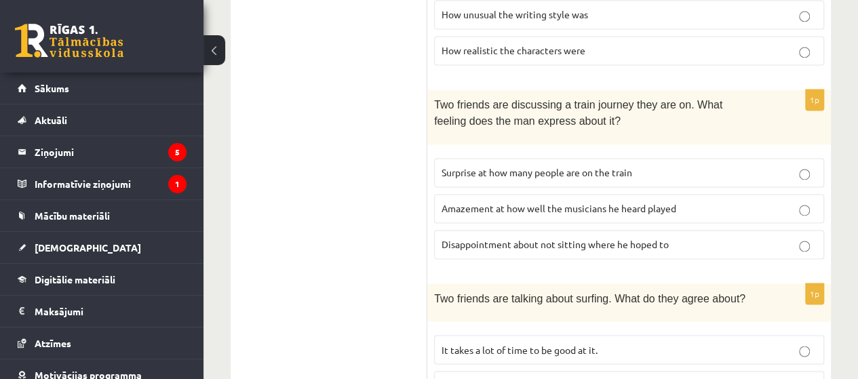
click at [558, 238] on span "Disappointment about not sitting where he hoped to" at bounding box center [555, 244] width 227 height 12
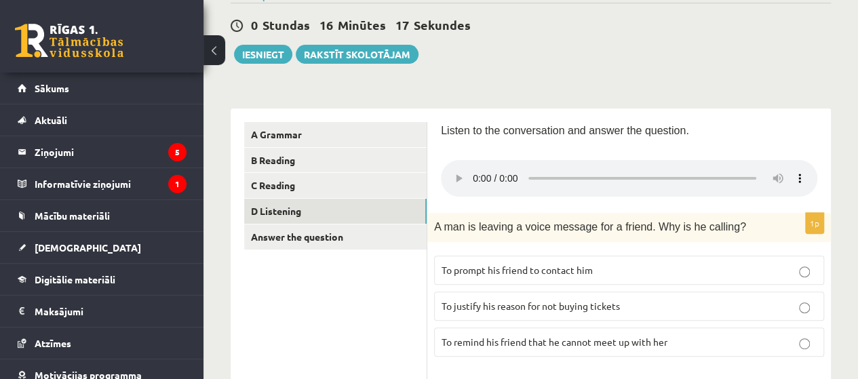
scroll to position [79, 0]
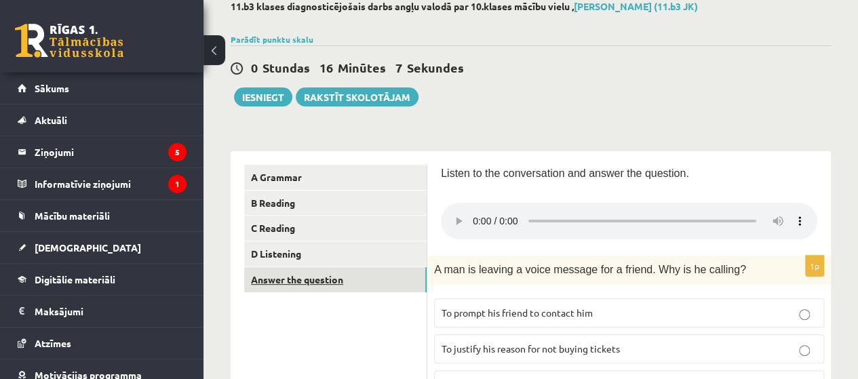
click at [319, 275] on link "Answer the question" at bounding box center [335, 279] width 182 height 25
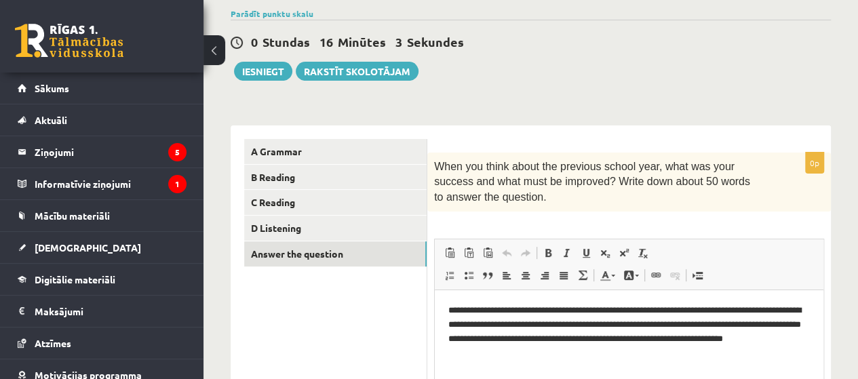
scroll to position [0, 0]
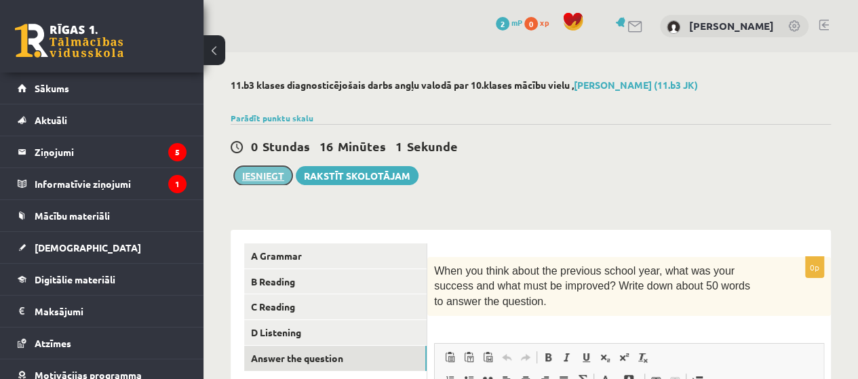
click at [267, 181] on button "Iesniegt" at bounding box center [263, 175] width 58 height 19
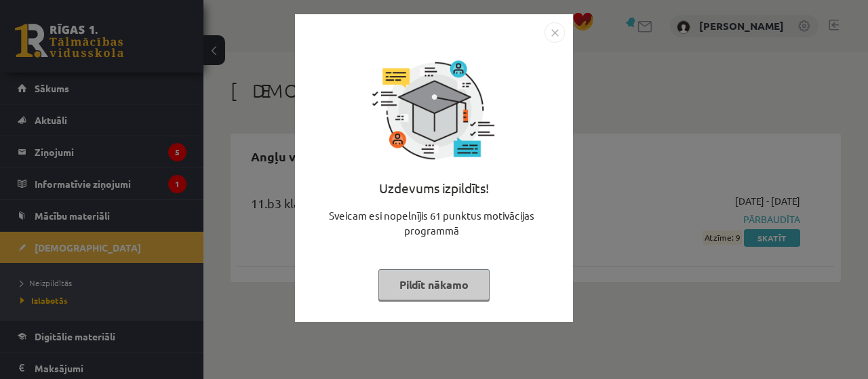
click at [457, 287] on button "Pildīt nākamo" at bounding box center [433, 284] width 111 height 31
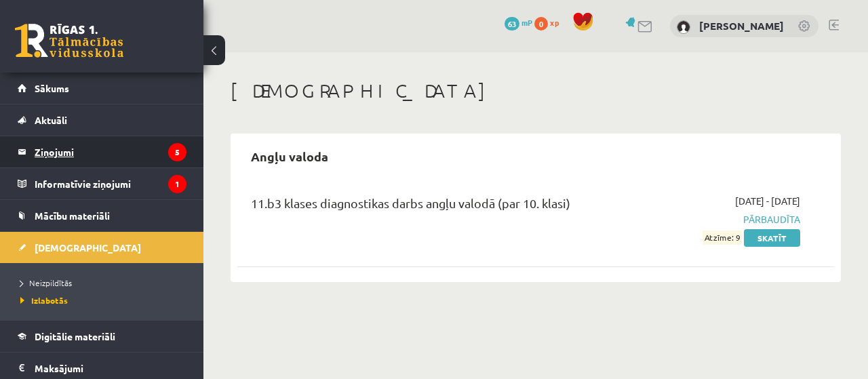
click at [52, 149] on legend "Ziņojumi 5" at bounding box center [111, 151] width 152 height 31
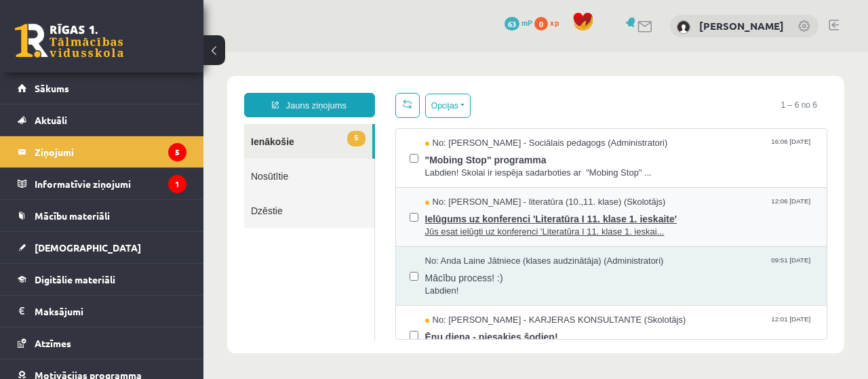
click at [685, 206] on div "No: Samanta Balode - literatūra (10.,11. klase) (Skolotājs) 12:06 08/09/2025 Ie…" at bounding box center [619, 217] width 389 height 42
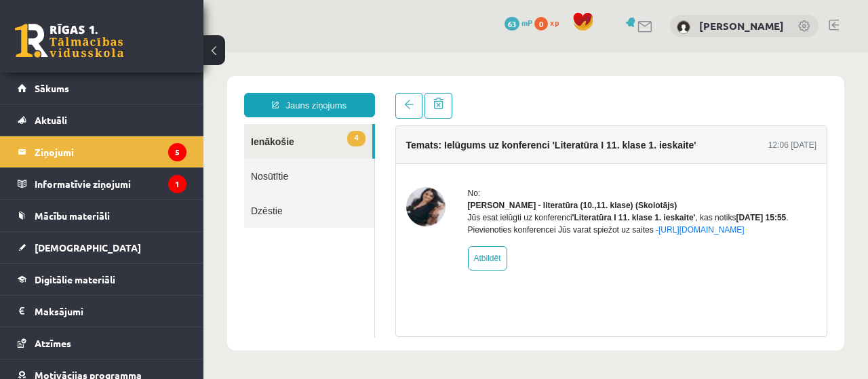
click at [292, 140] on link "4 Ienākošie" at bounding box center [308, 141] width 128 height 35
click at [416, 94] on link at bounding box center [408, 106] width 27 height 26
click at [413, 98] on link at bounding box center [408, 106] width 27 height 26
click at [416, 98] on link at bounding box center [408, 106] width 27 height 26
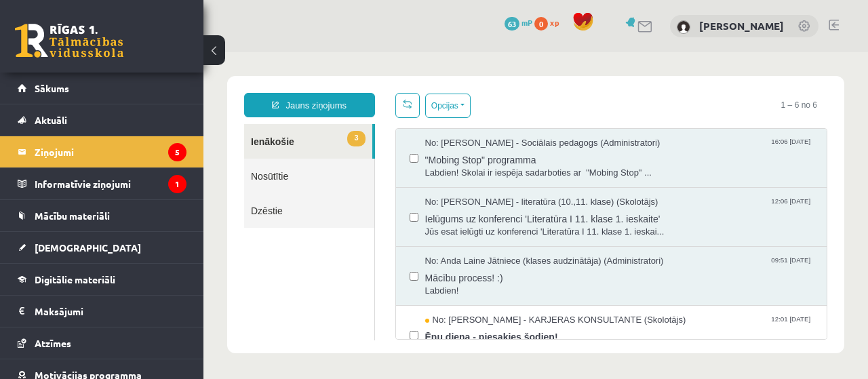
click at [414, 225] on div at bounding box center [414, 217] width 9 height 42
click at [104, 185] on legend "Informatīvie ziņojumi 1" at bounding box center [111, 183] width 152 height 31
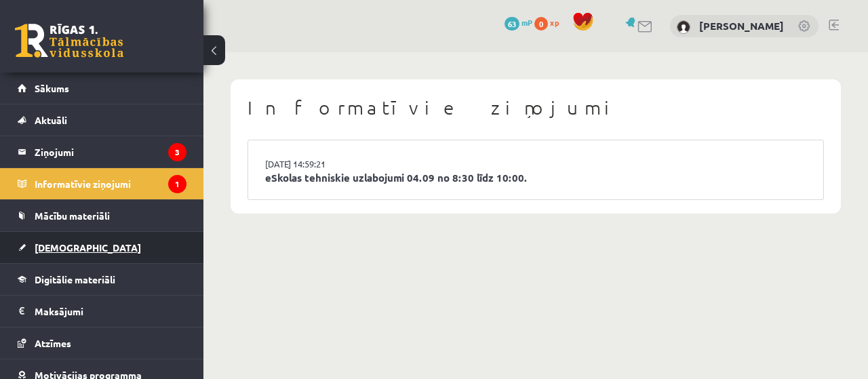
click at [73, 247] on span "[DEMOGRAPHIC_DATA]" at bounding box center [88, 247] width 106 height 12
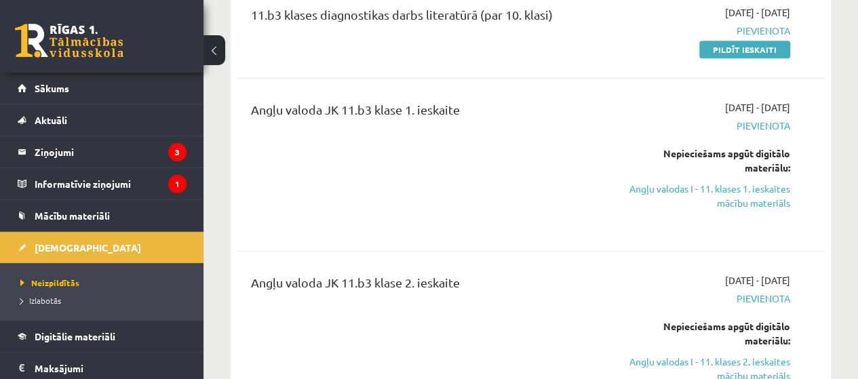
scroll to position [271, 0]
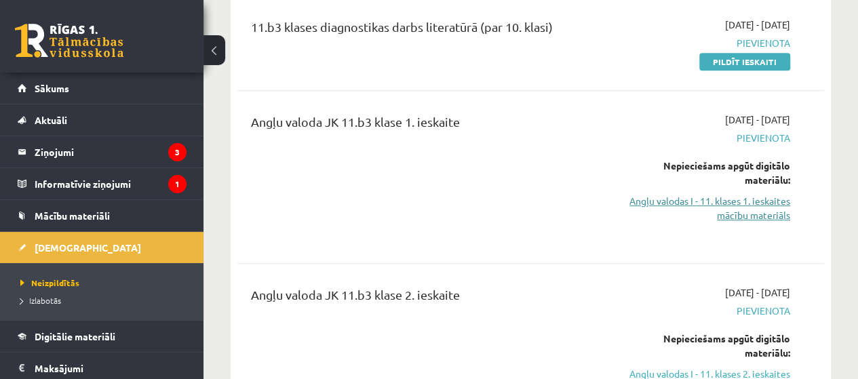
click at [737, 210] on link "Angļu valodas I - 11. klases 1. ieskaites mācību materiāls" at bounding box center [707, 208] width 166 height 28
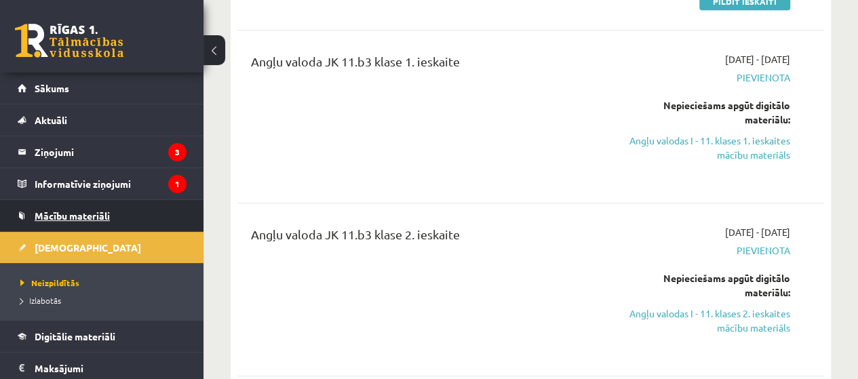
scroll to position [331, 0]
click at [77, 212] on span "Mācību materiāli" at bounding box center [72, 216] width 75 height 12
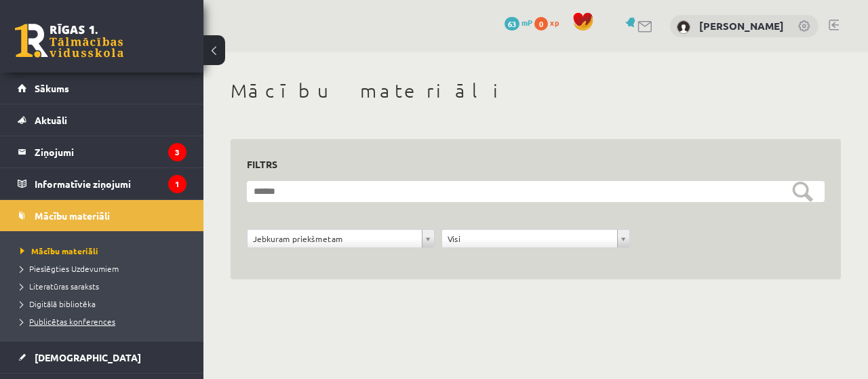
click at [91, 323] on span "Publicētas konferences" at bounding box center [67, 321] width 95 height 11
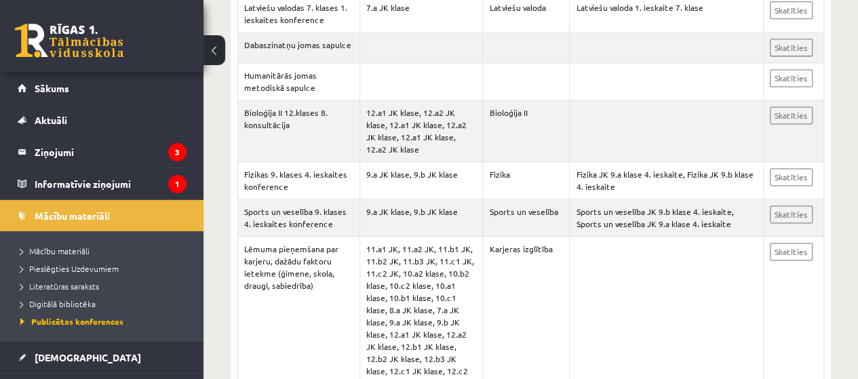
scroll to position [910, 0]
click at [62, 307] on link "Digitālā bibliotēka" at bounding box center [105, 304] width 170 height 12
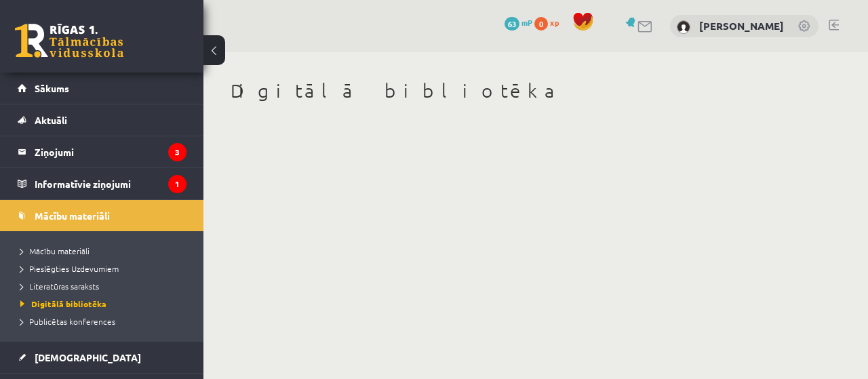
click at [77, 279] on li "Literatūras saraksts" at bounding box center [105, 286] width 170 height 18
click at [81, 264] on span "Pieslēgties Uzdevumiem" at bounding box center [69, 268] width 98 height 11
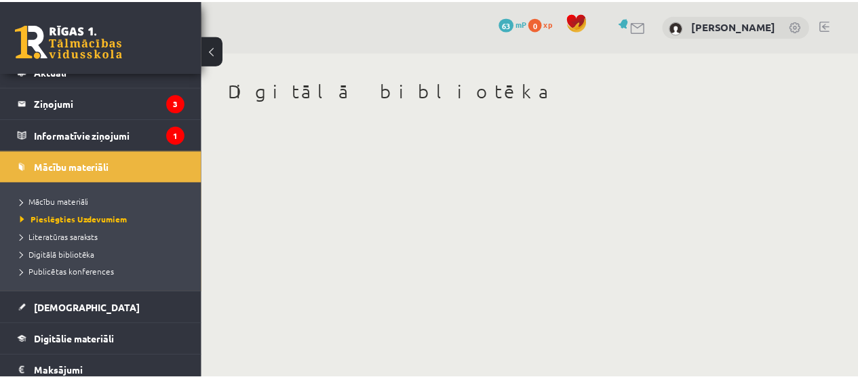
scroll to position [48, 0]
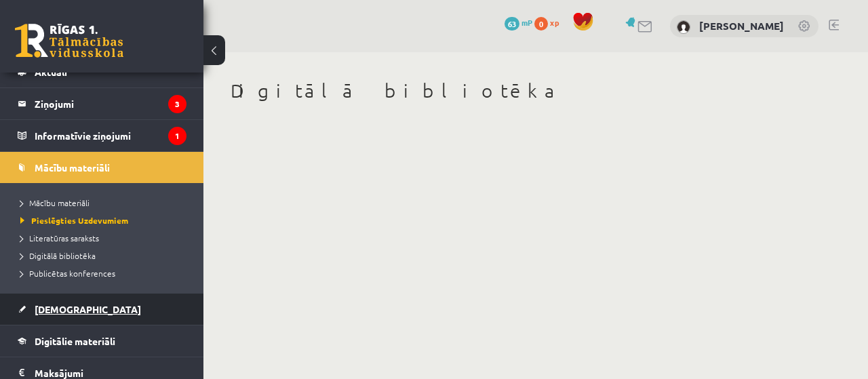
click at [72, 309] on span "[DEMOGRAPHIC_DATA]" at bounding box center [88, 309] width 106 height 12
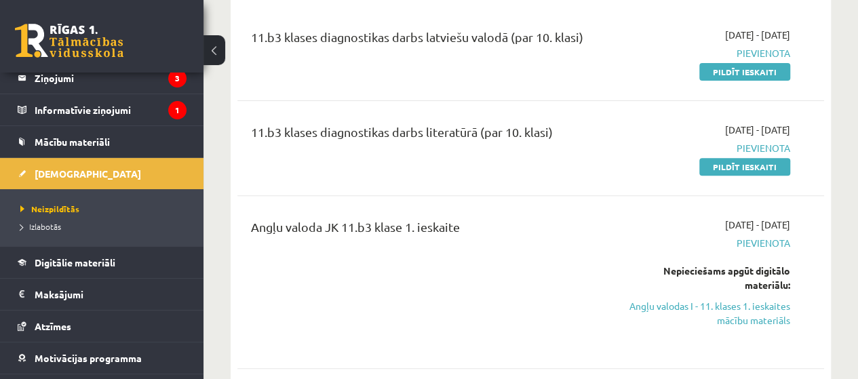
scroll to position [75, 0]
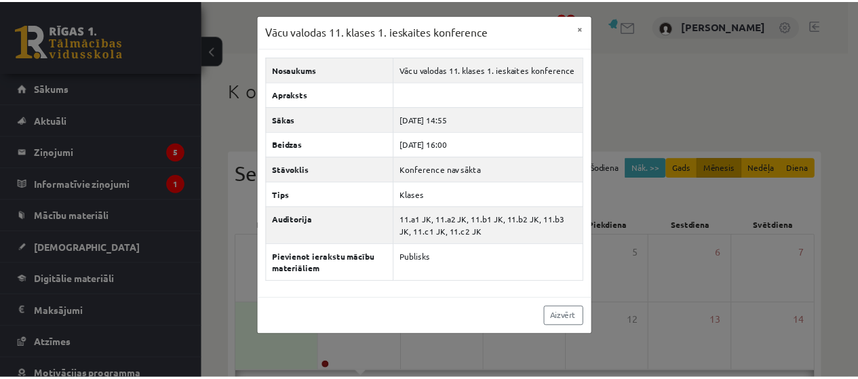
scroll to position [90, 0]
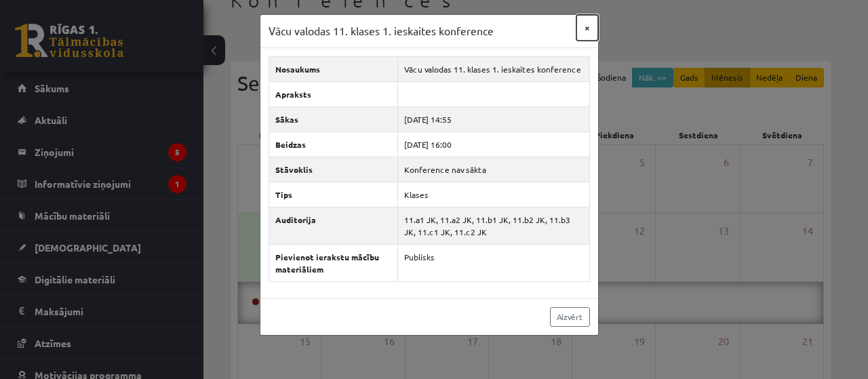
click at [597, 27] on button "×" at bounding box center [588, 28] width 22 height 26
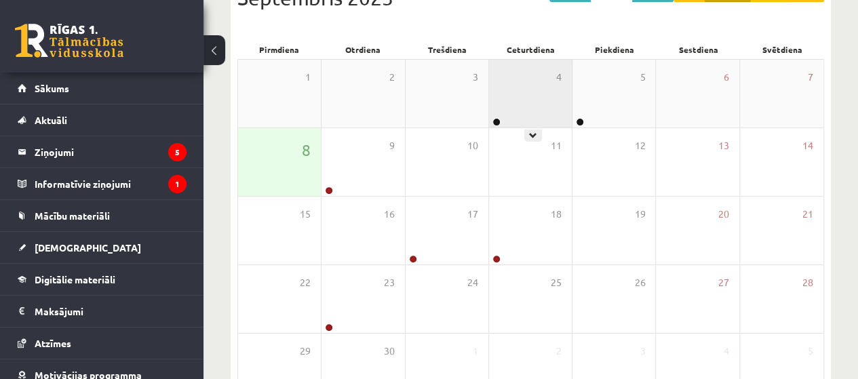
scroll to position [180, 0]
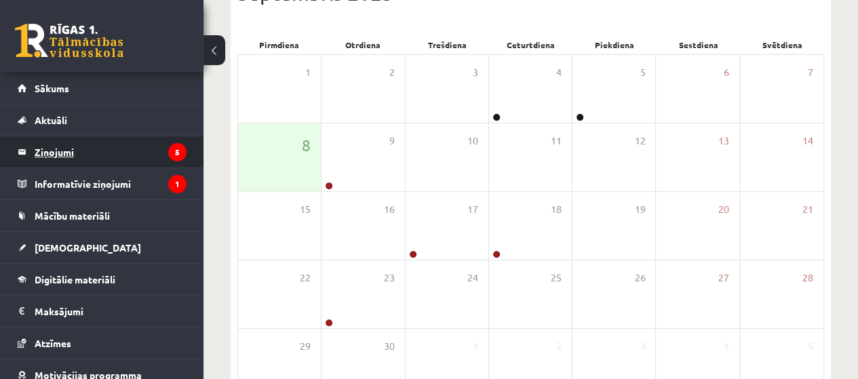
click at [66, 143] on legend "Ziņojumi 5" at bounding box center [111, 151] width 152 height 31
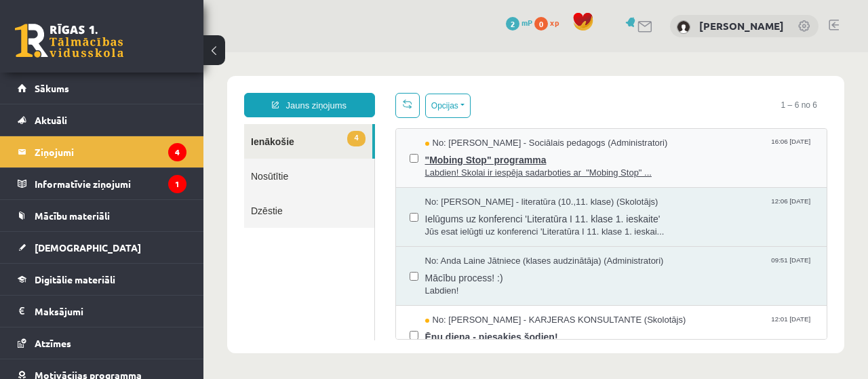
click at [499, 152] on span ""Mobing Stop" programma" at bounding box center [619, 158] width 389 height 17
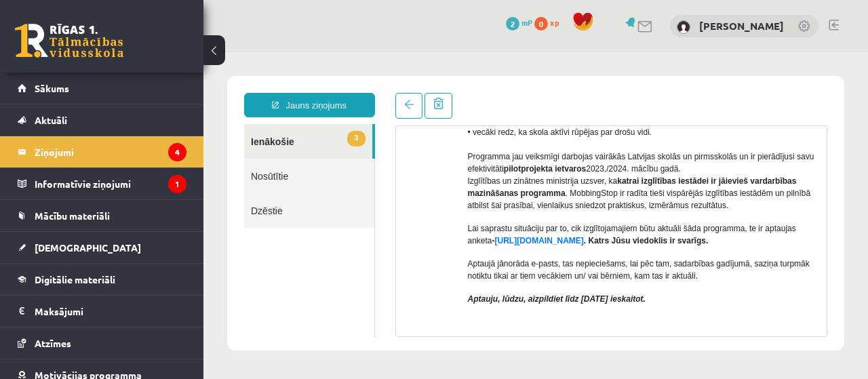
scroll to position [362, 0]
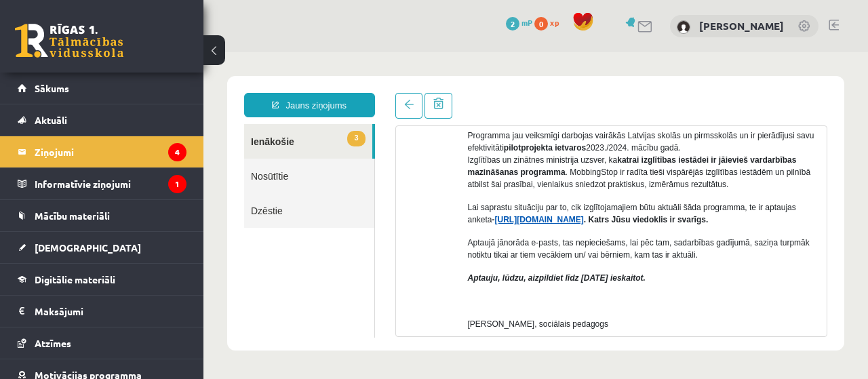
click at [549, 219] on link "[URL][DOMAIN_NAME]" at bounding box center [539, 219] width 89 height 9
